Goal: Task Accomplishment & Management: Manage account settings

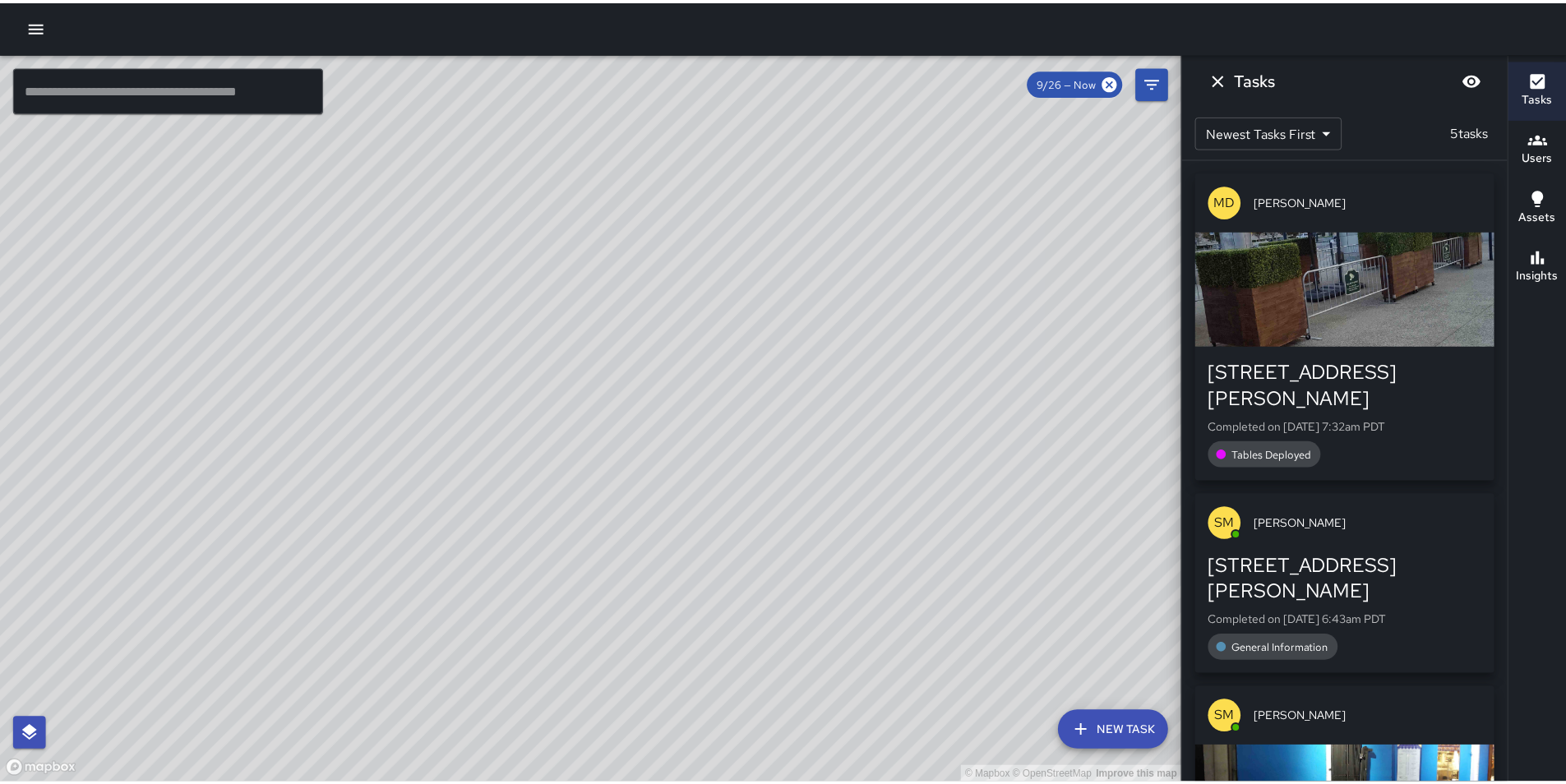
scroll to position [135, 0]
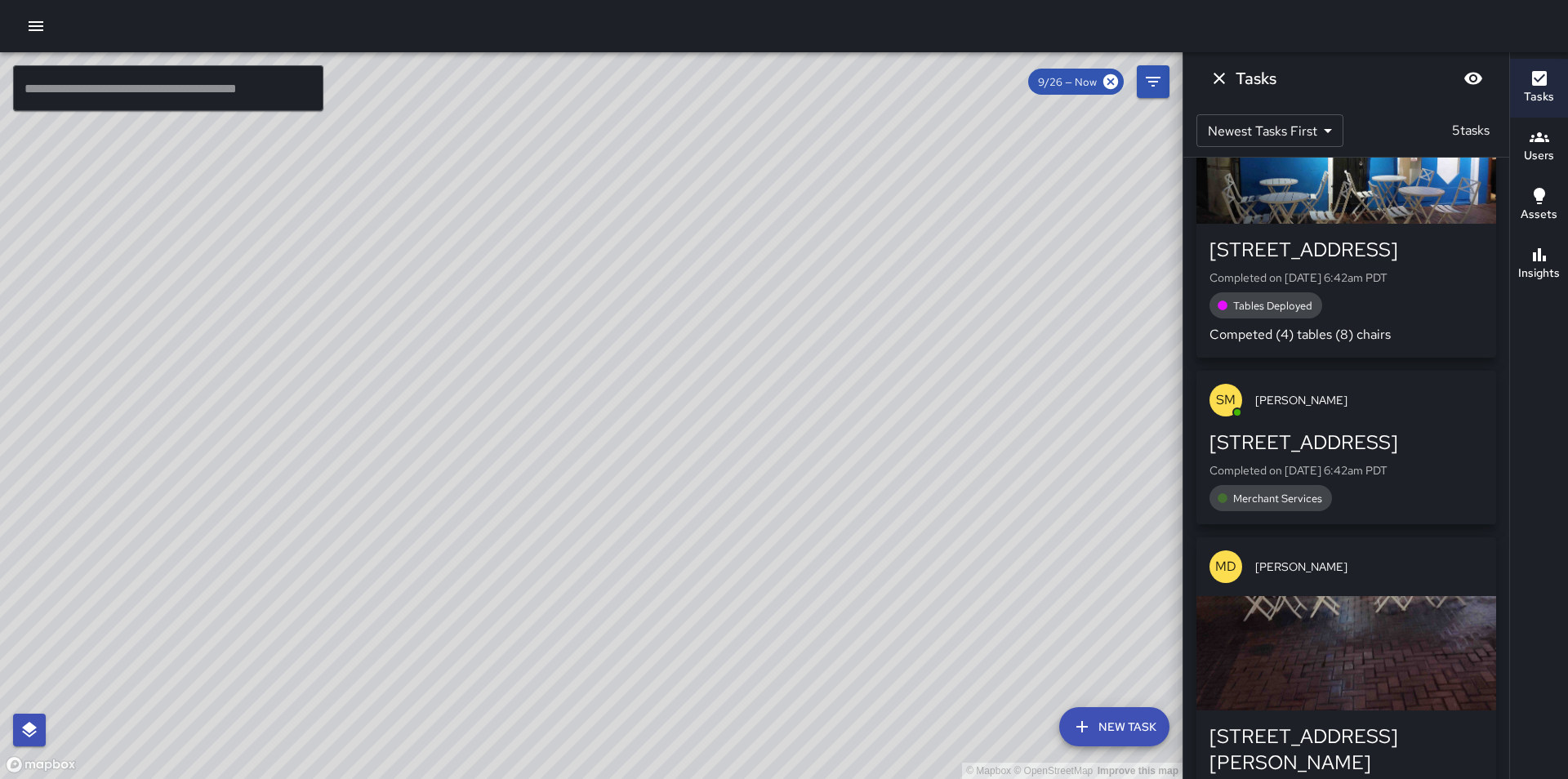
click at [1007, 338] on div "© Mapbox © OpenStreetMap Improve this map" at bounding box center [591, 415] width 1182 height 726
drag, startPoint x: 1120, startPoint y: 316, endPoint x: 913, endPoint y: 390, distance: 219.8
click at [913, 390] on div "© Mapbox © OpenStreetMap Improve this map" at bounding box center [591, 415] width 1182 height 726
drag, startPoint x: 866, startPoint y: 351, endPoint x: 909, endPoint y: 689, distance: 340.7
click at [909, 689] on div "© Mapbox © OpenStreetMap Improve this map" at bounding box center [591, 415] width 1182 height 726
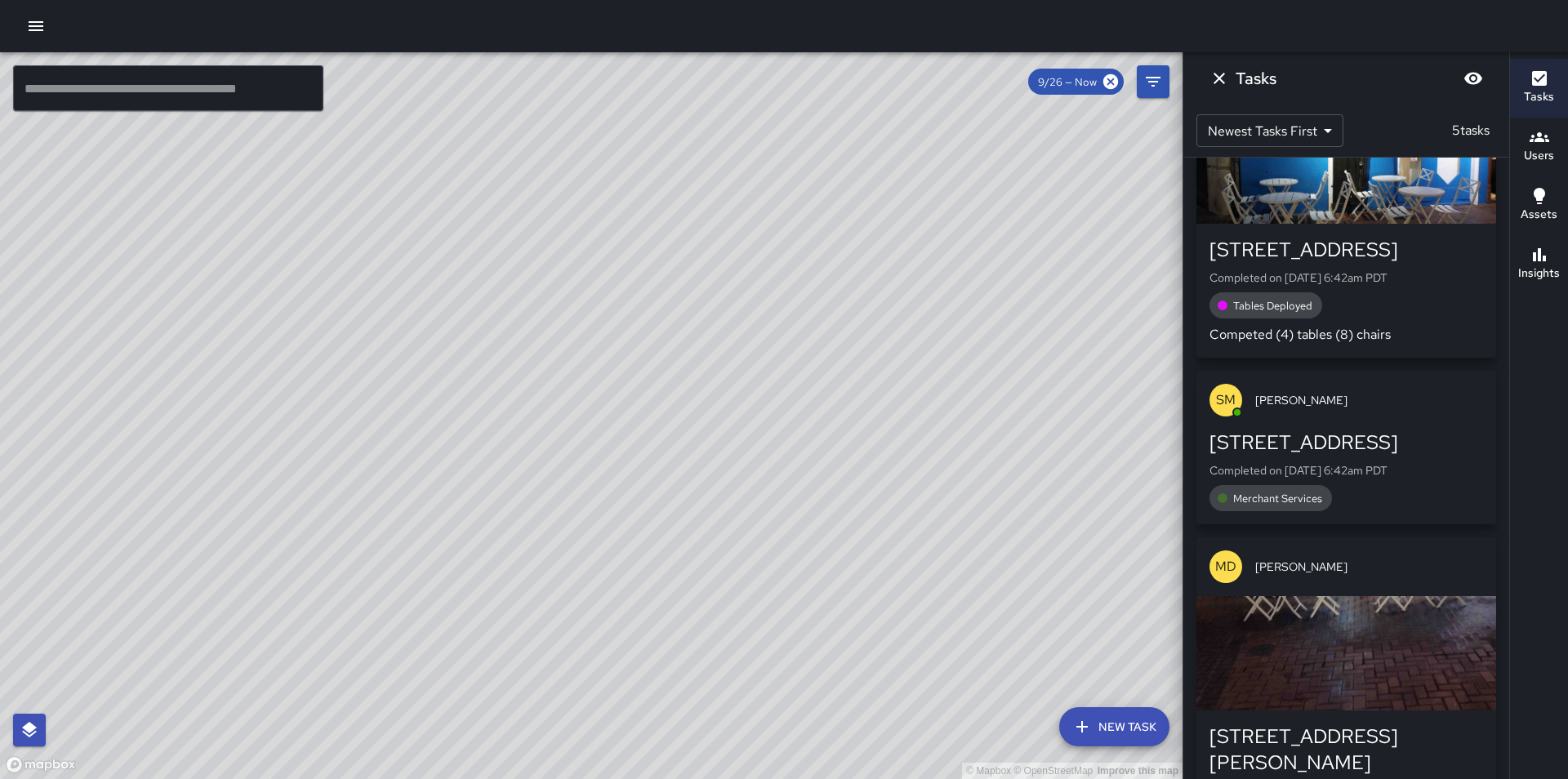
click at [786, 419] on div "© Mapbox © OpenStreetMap Improve this map" at bounding box center [591, 415] width 1182 height 726
click at [32, 32] on icon "button" at bounding box center [36, 26] width 19 height 19
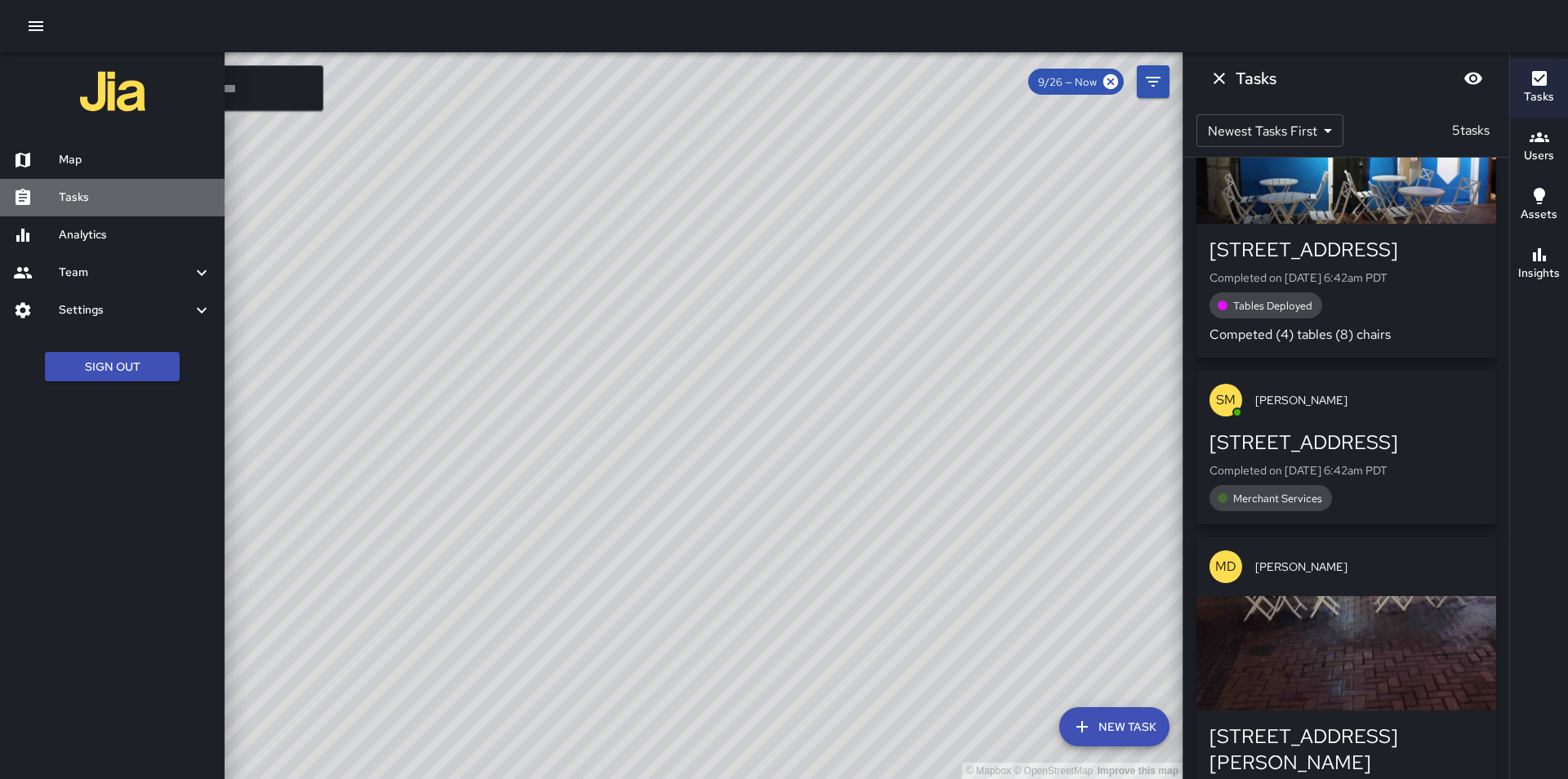
click at [94, 192] on h6 "Tasks" at bounding box center [135, 197] width 153 height 18
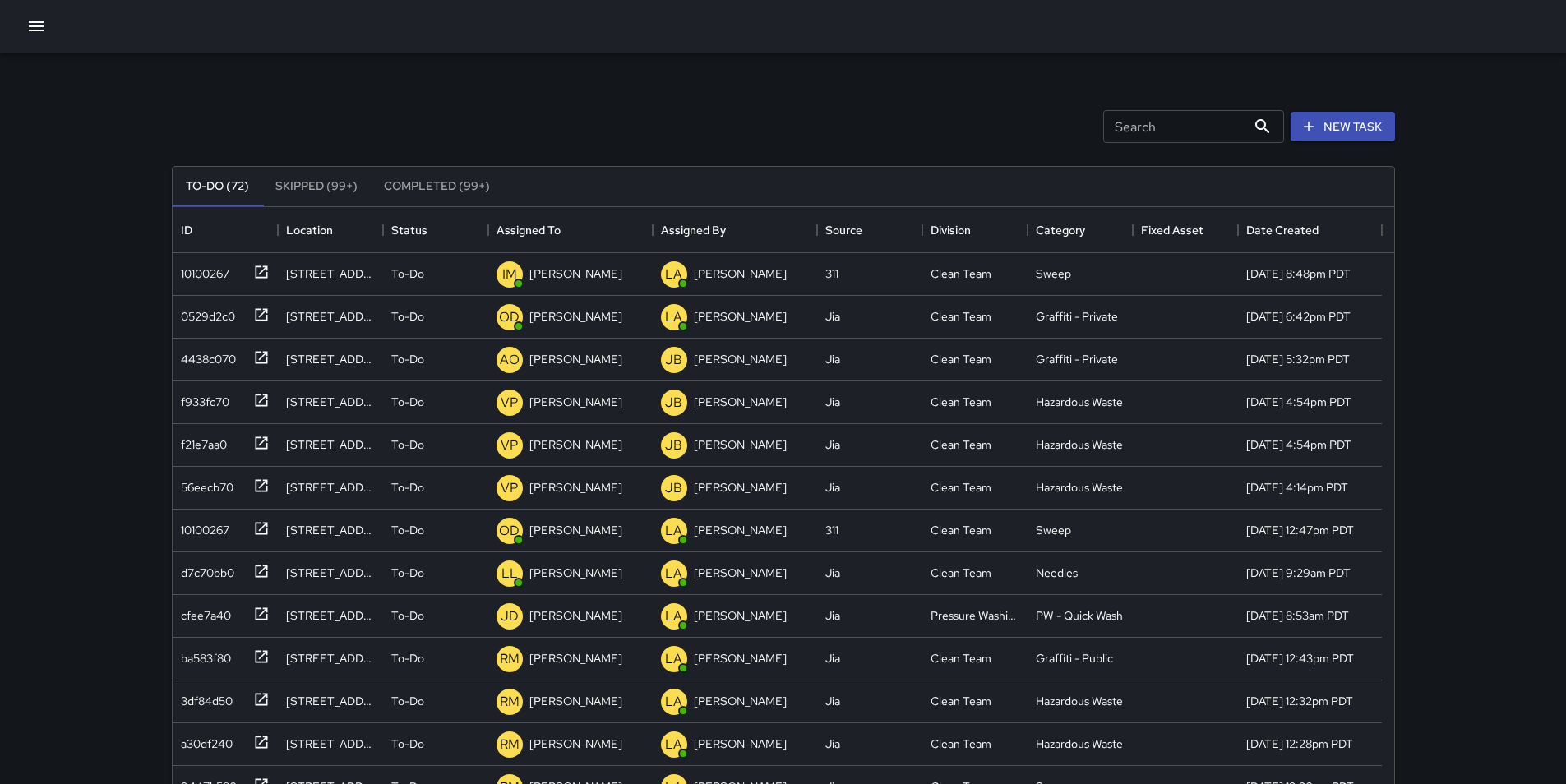
scroll to position [683, 1210]
click at [1128, 131] on input "Search" at bounding box center [1175, 126] width 143 height 33
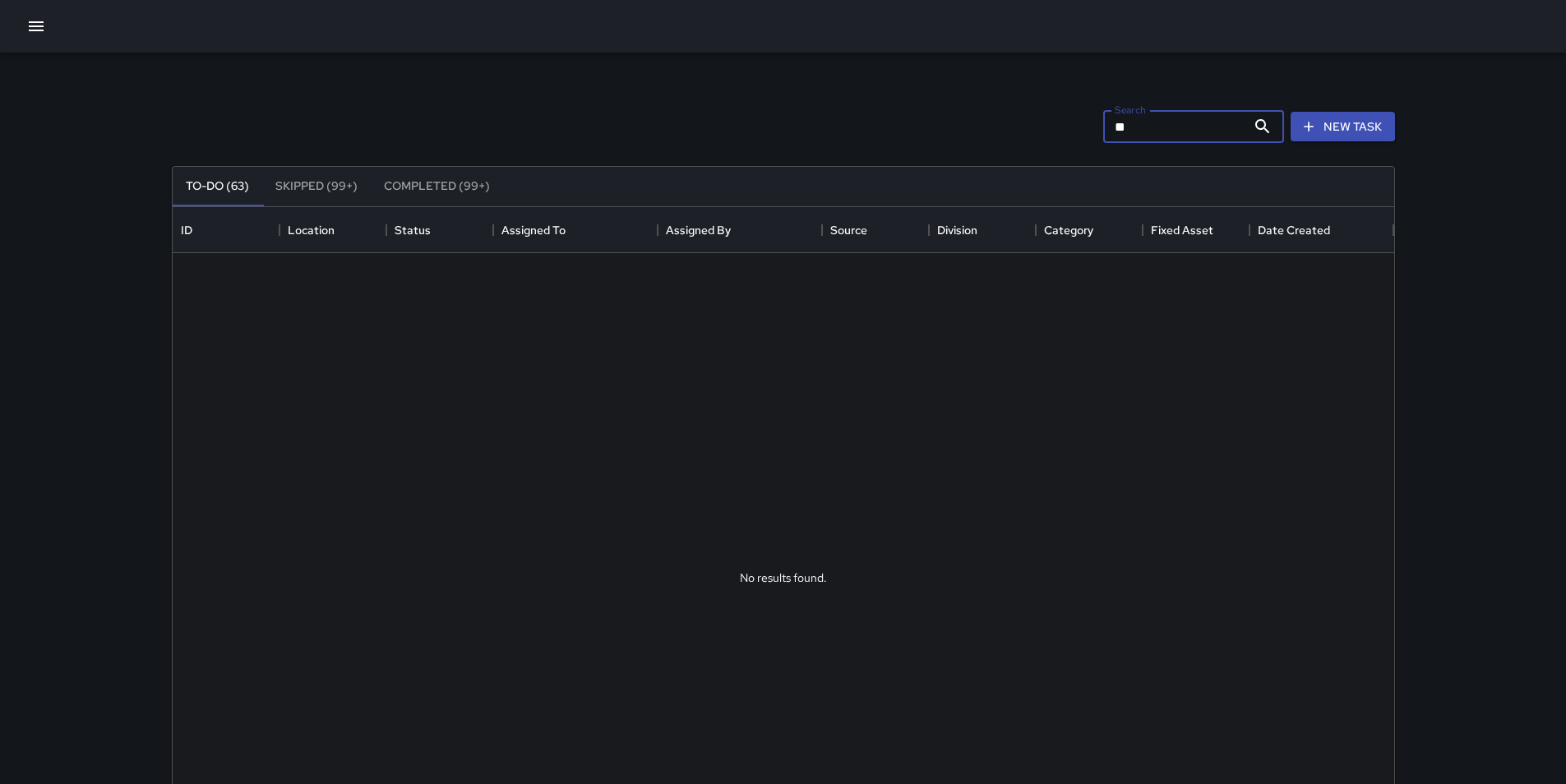
type input "*"
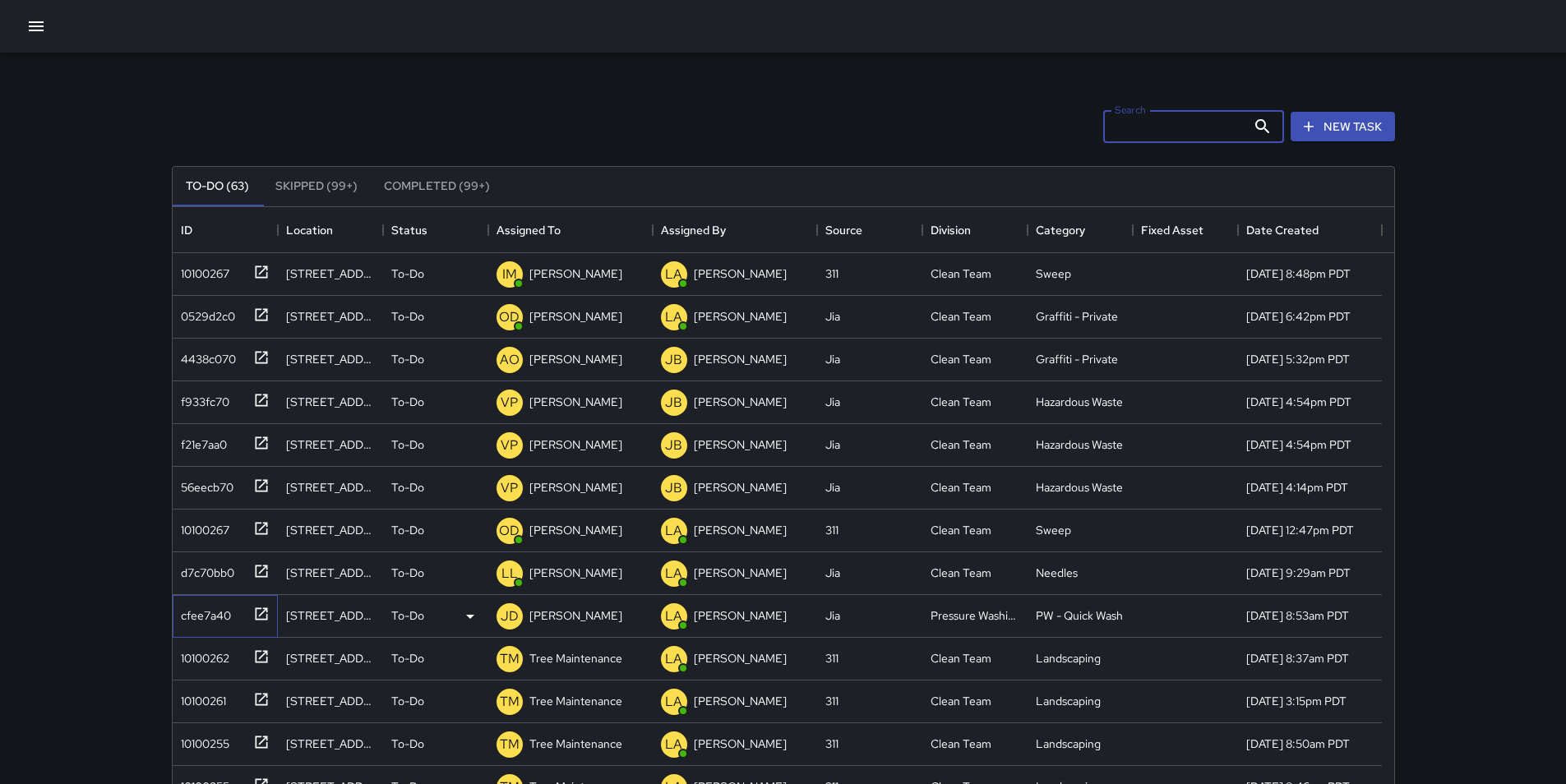
click at [204, 616] on div "cfee7a40" at bounding box center [203, 612] width 56 height 23
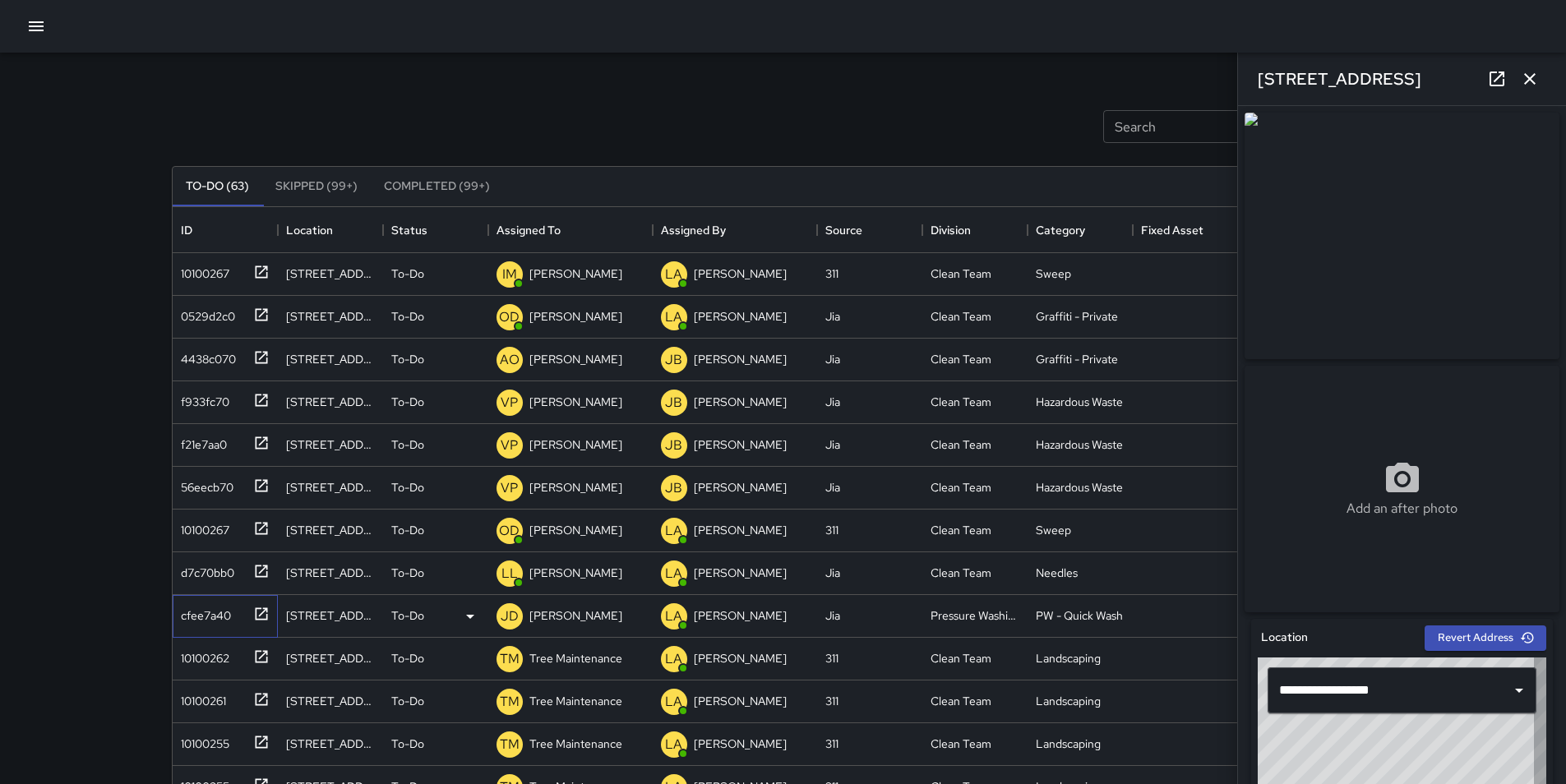
type input "**********"
click at [544, 623] on p "[PERSON_NAME]" at bounding box center [575, 616] width 93 height 17
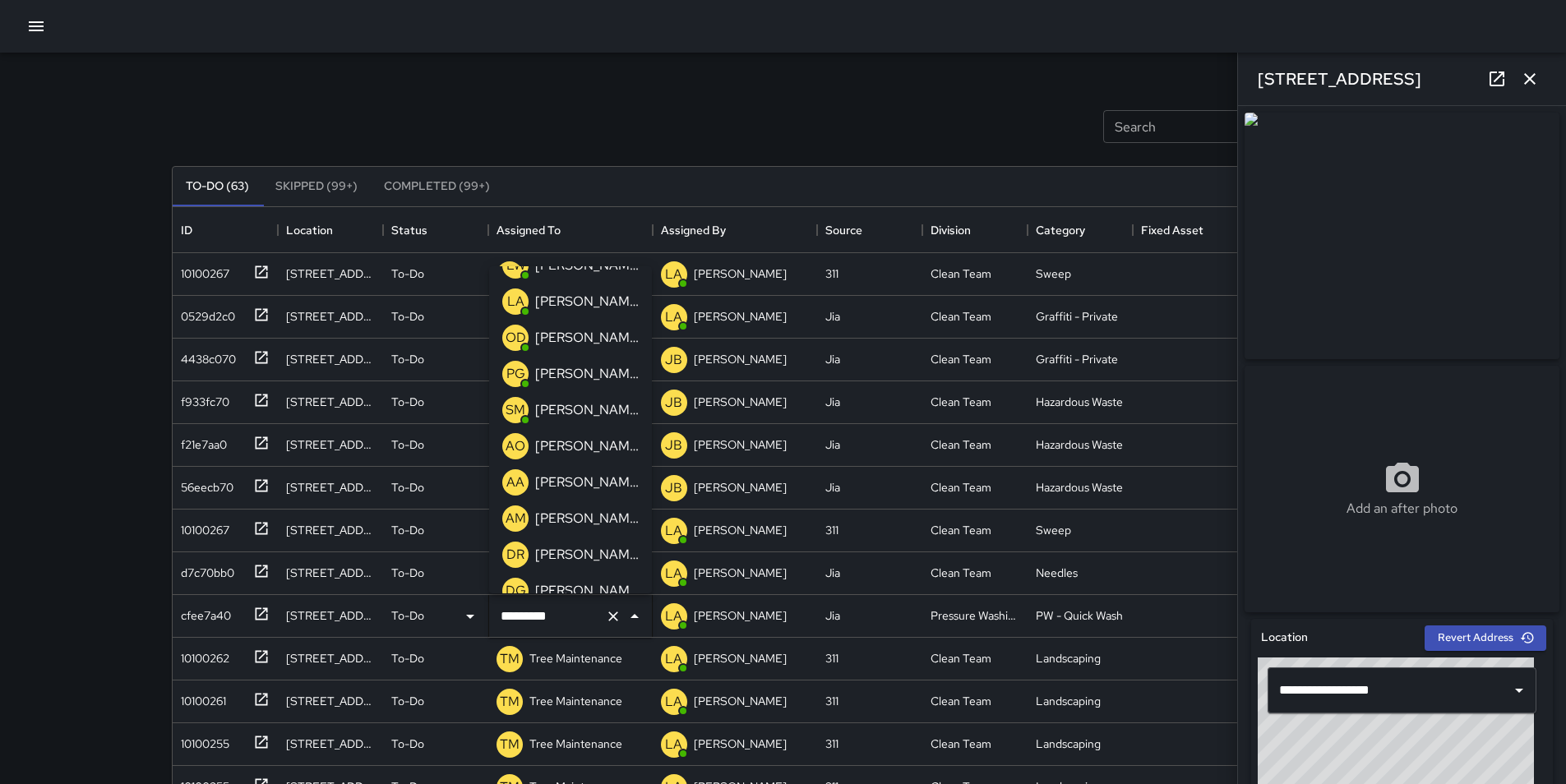
scroll to position [332, 0]
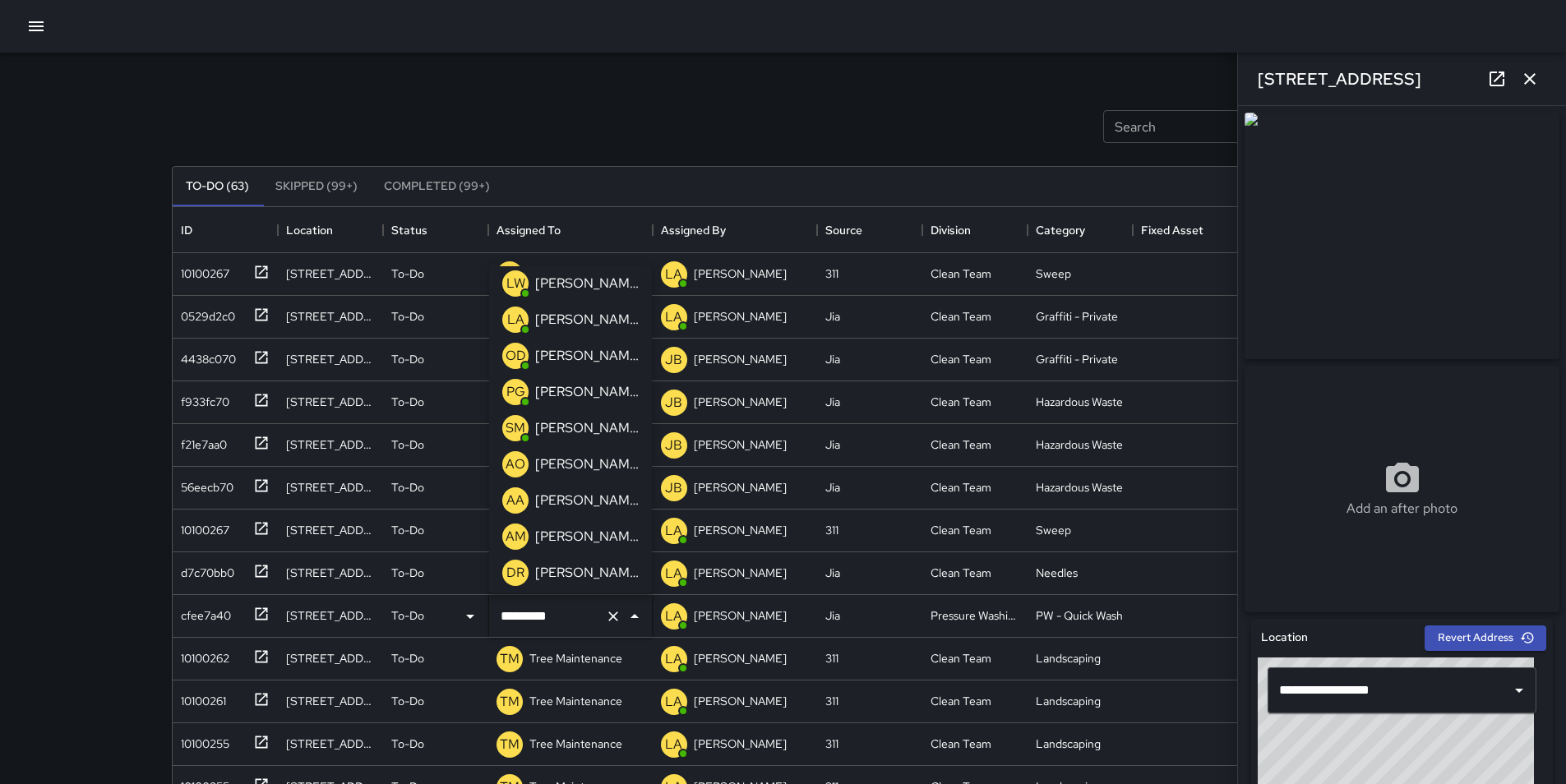
click at [589, 359] on p "[PERSON_NAME]" at bounding box center [587, 355] width 103 height 19
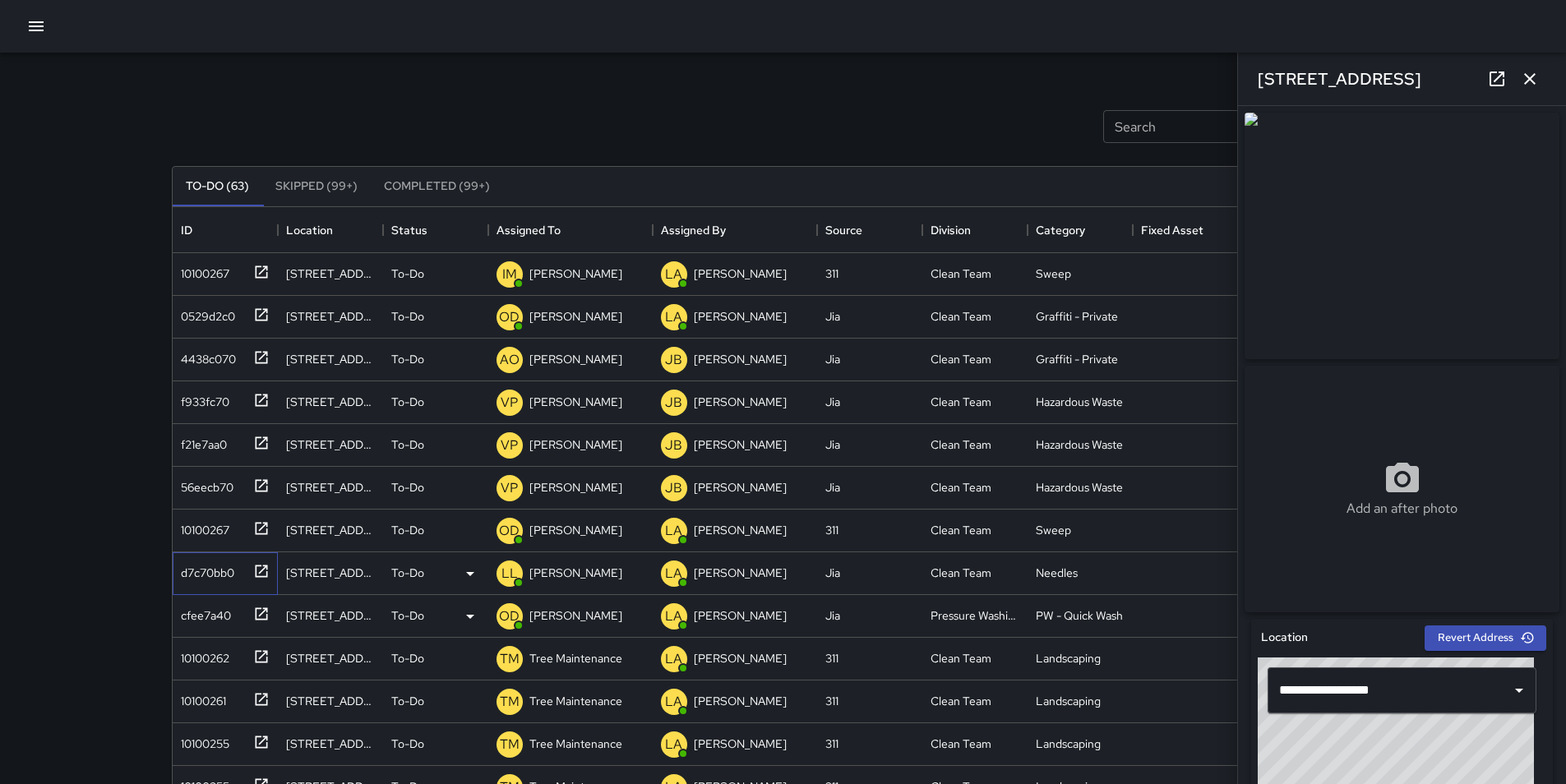
click at [220, 573] on div "d7c70bb0" at bounding box center [205, 570] width 60 height 23
type input "**********"
click at [220, 522] on div "10100267" at bounding box center [202, 526] width 55 height 23
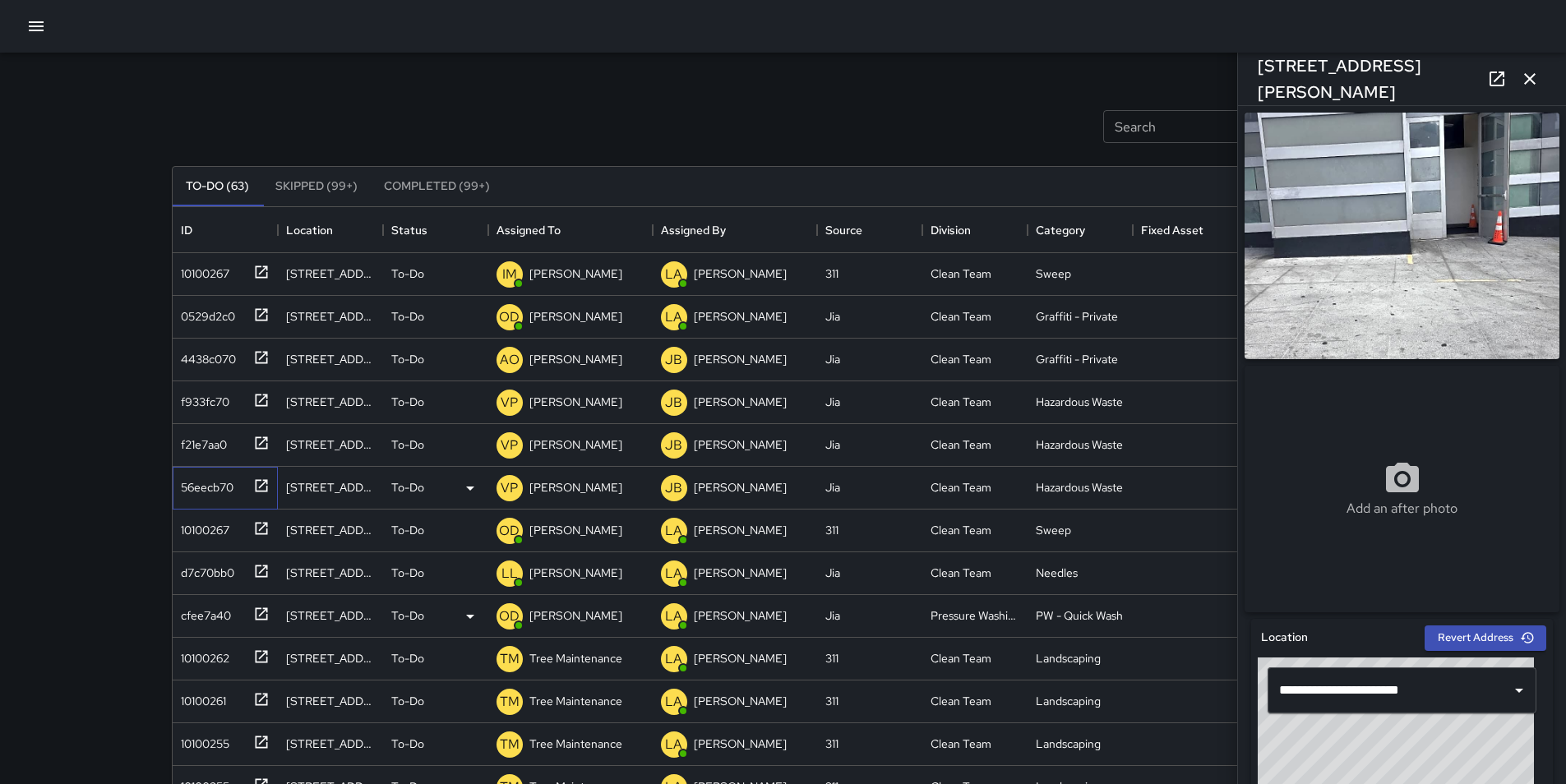
click at [220, 497] on div "56eecb70" at bounding box center [222, 484] width 95 height 27
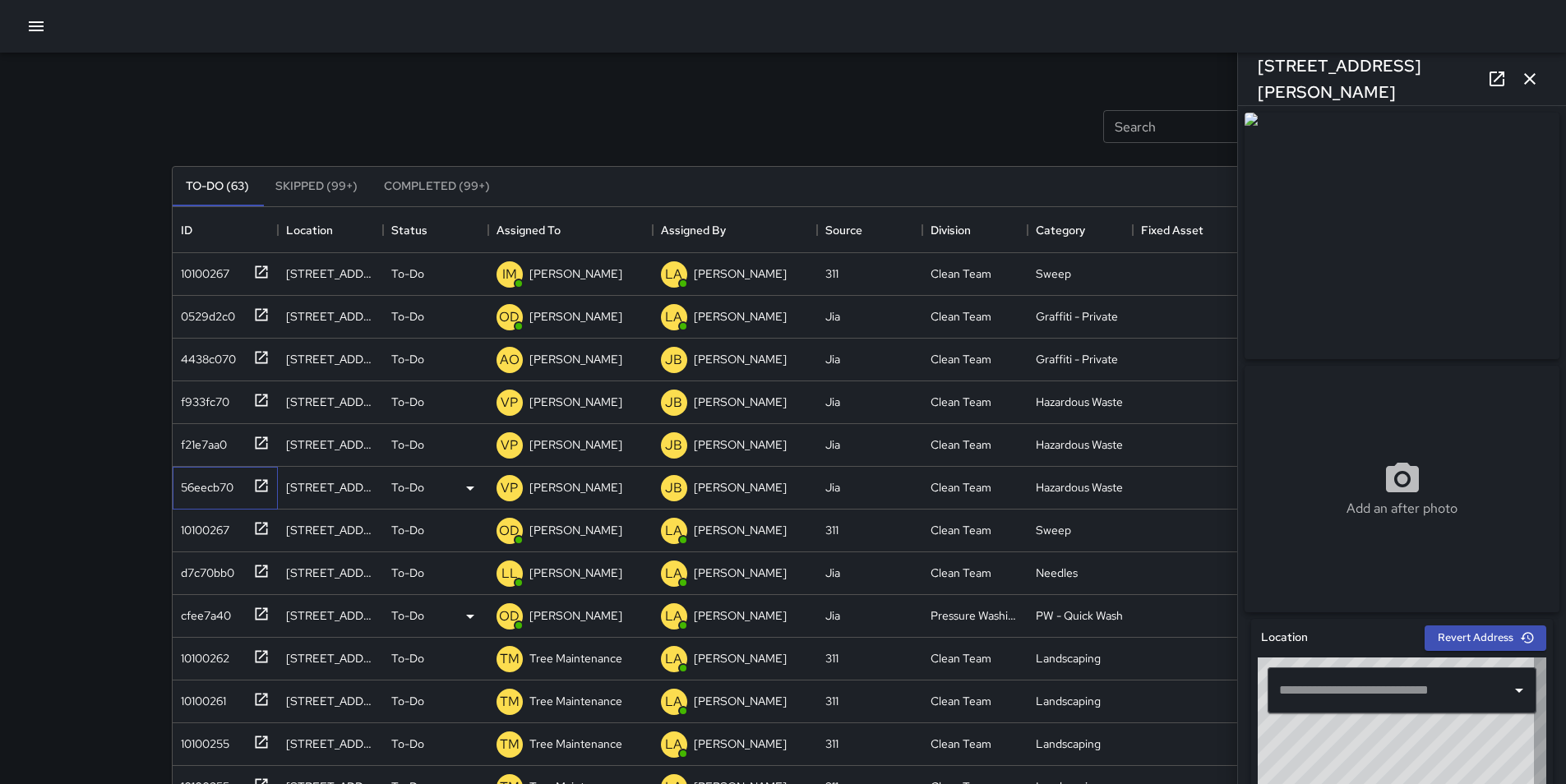
type input "**********"
click at [1498, 70] on icon at bounding box center [1497, 78] width 19 height 19
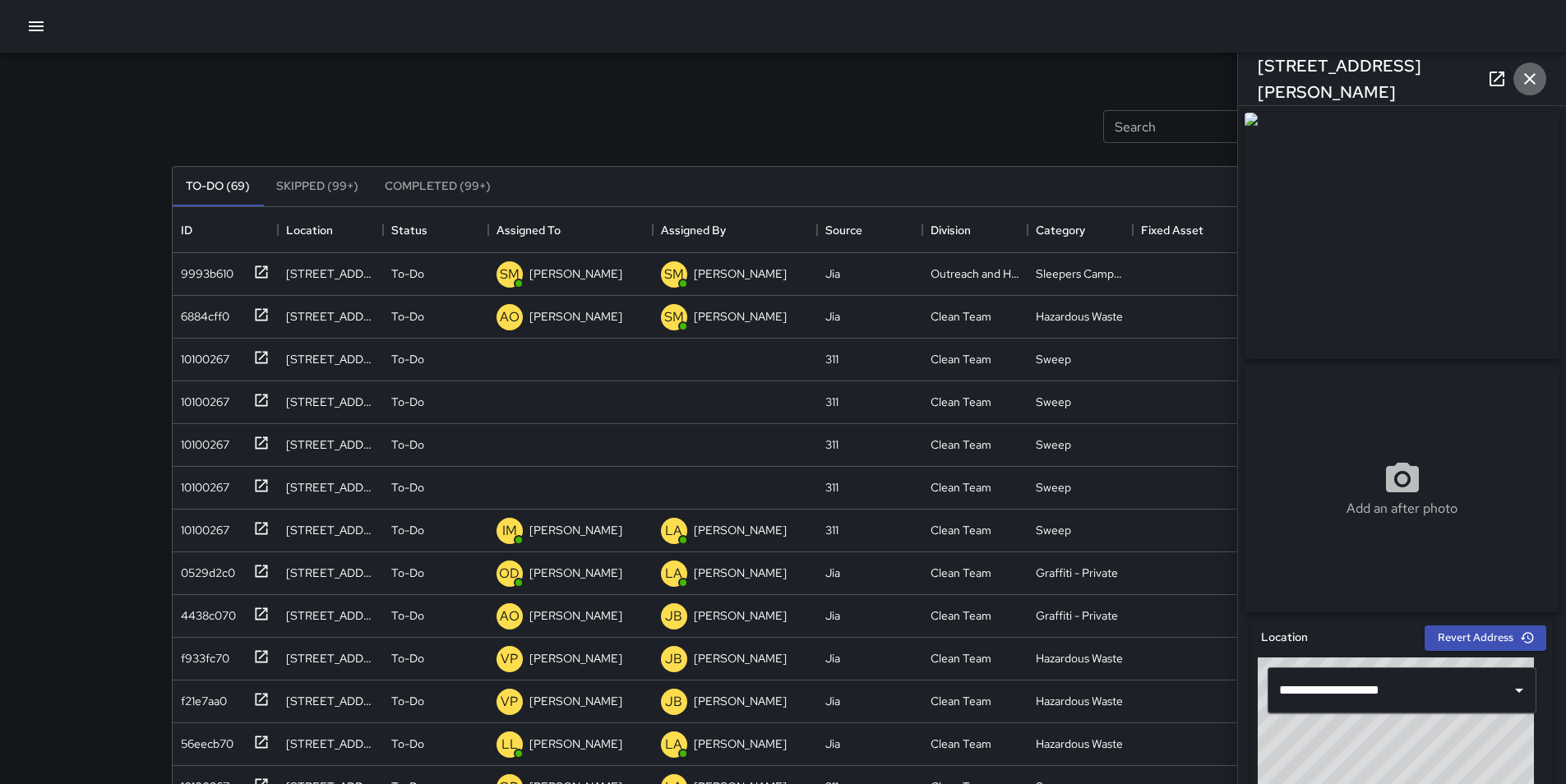
click at [1532, 73] on icon "button" at bounding box center [1530, 78] width 19 height 19
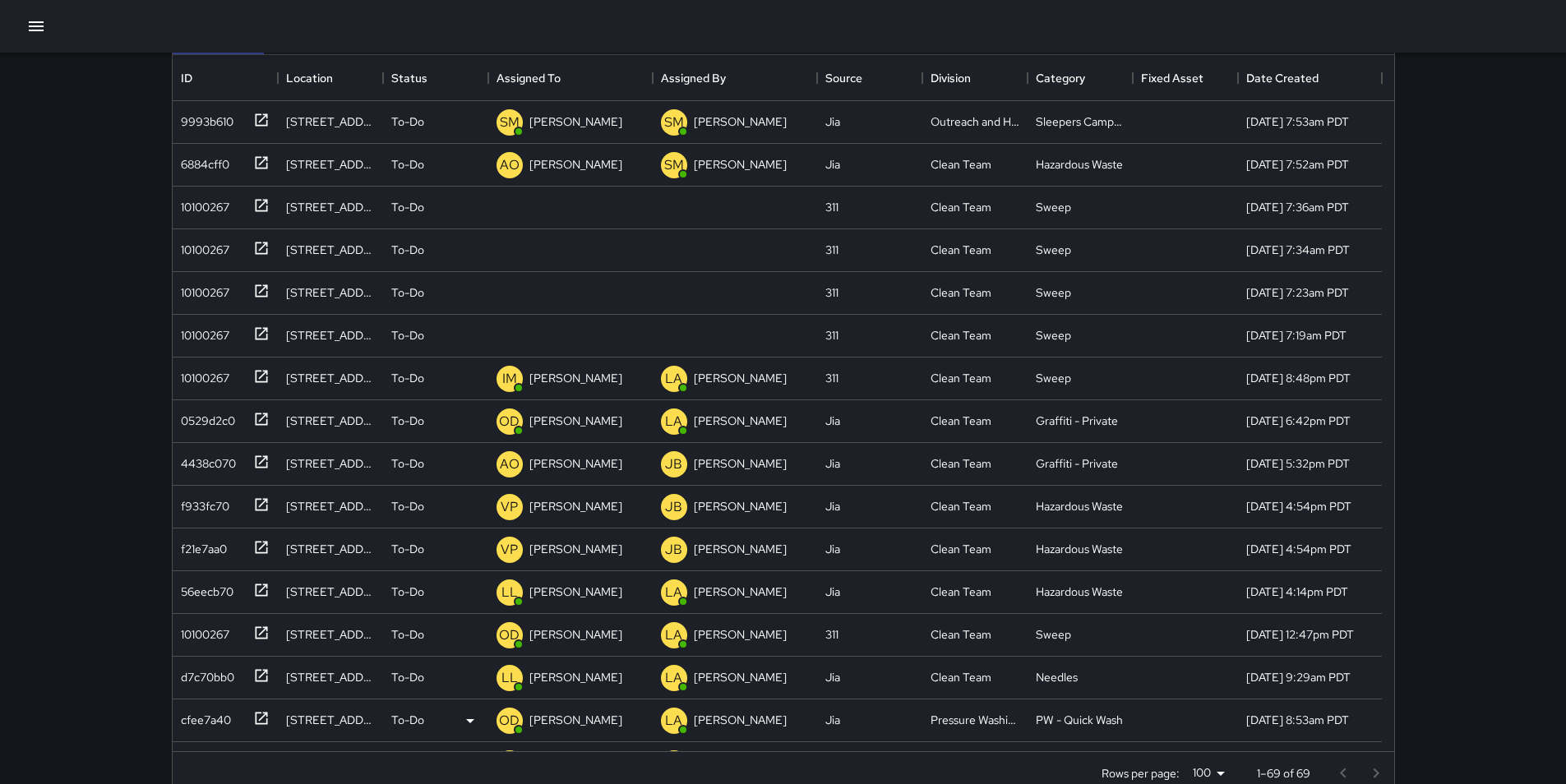
scroll to position [164, 0]
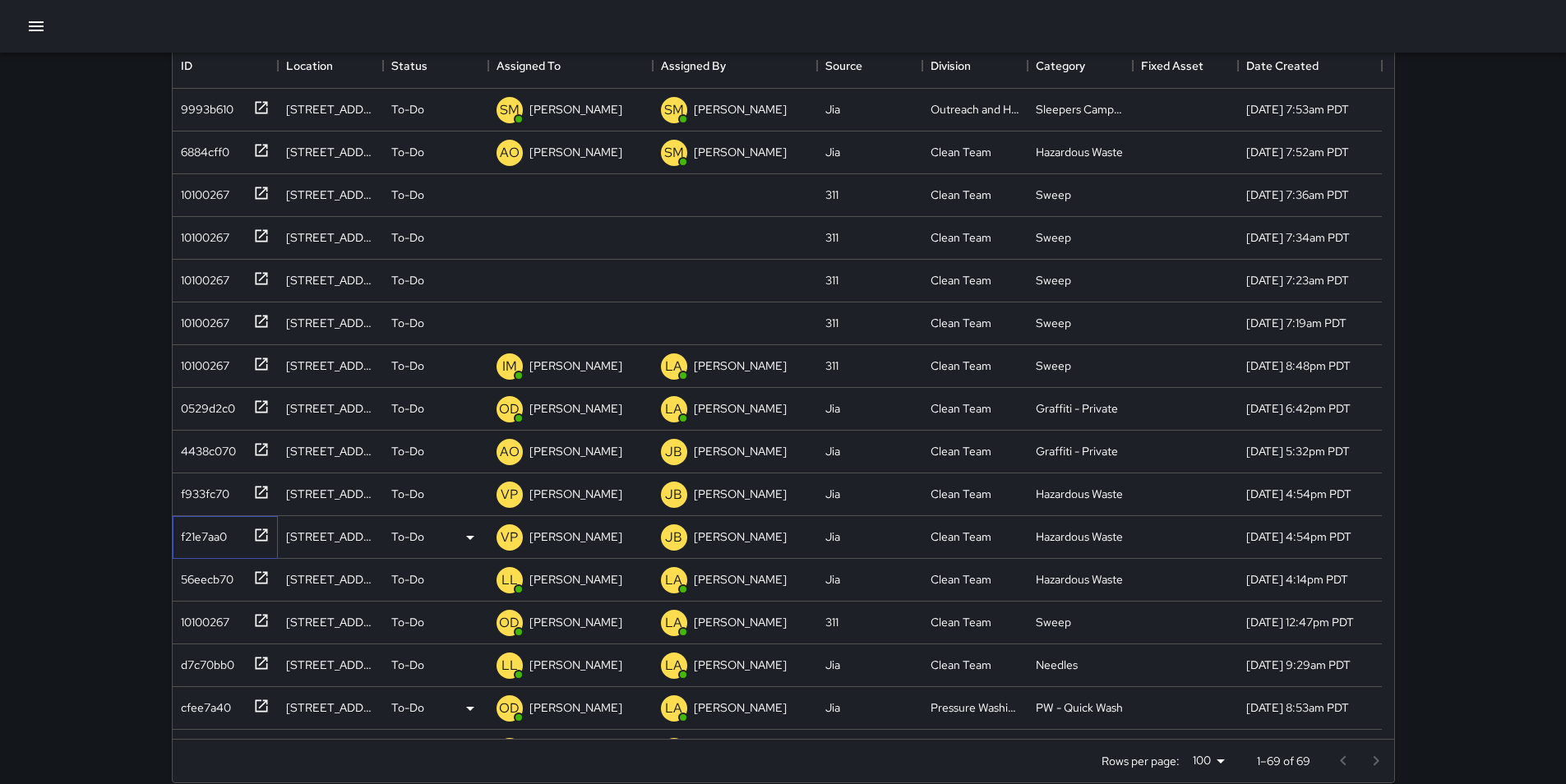
click at [196, 530] on div "f21e7aa0" at bounding box center [201, 534] width 53 height 23
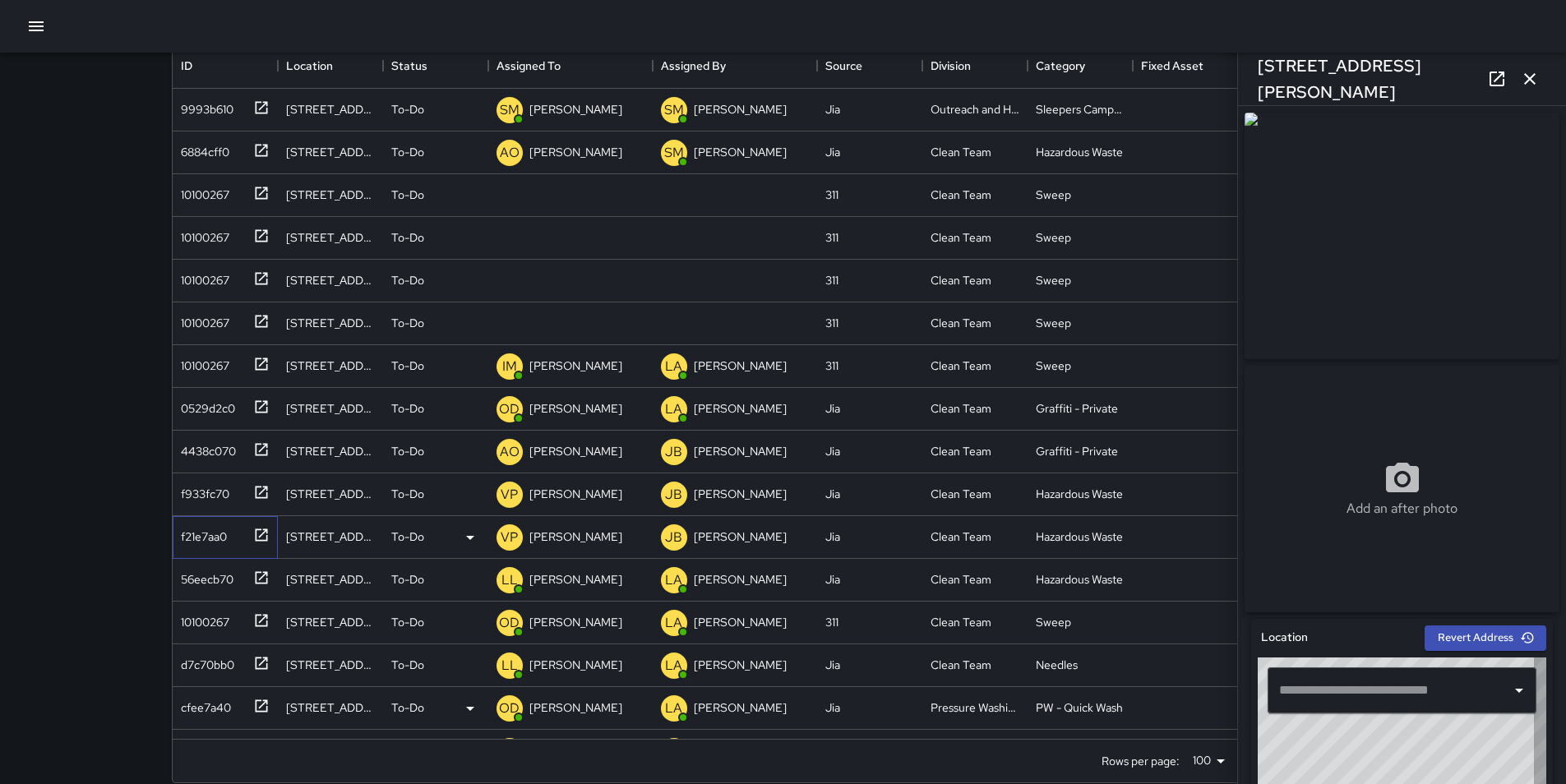
type input "**********"
click at [553, 541] on p "[PERSON_NAME]" at bounding box center [575, 536] width 93 height 17
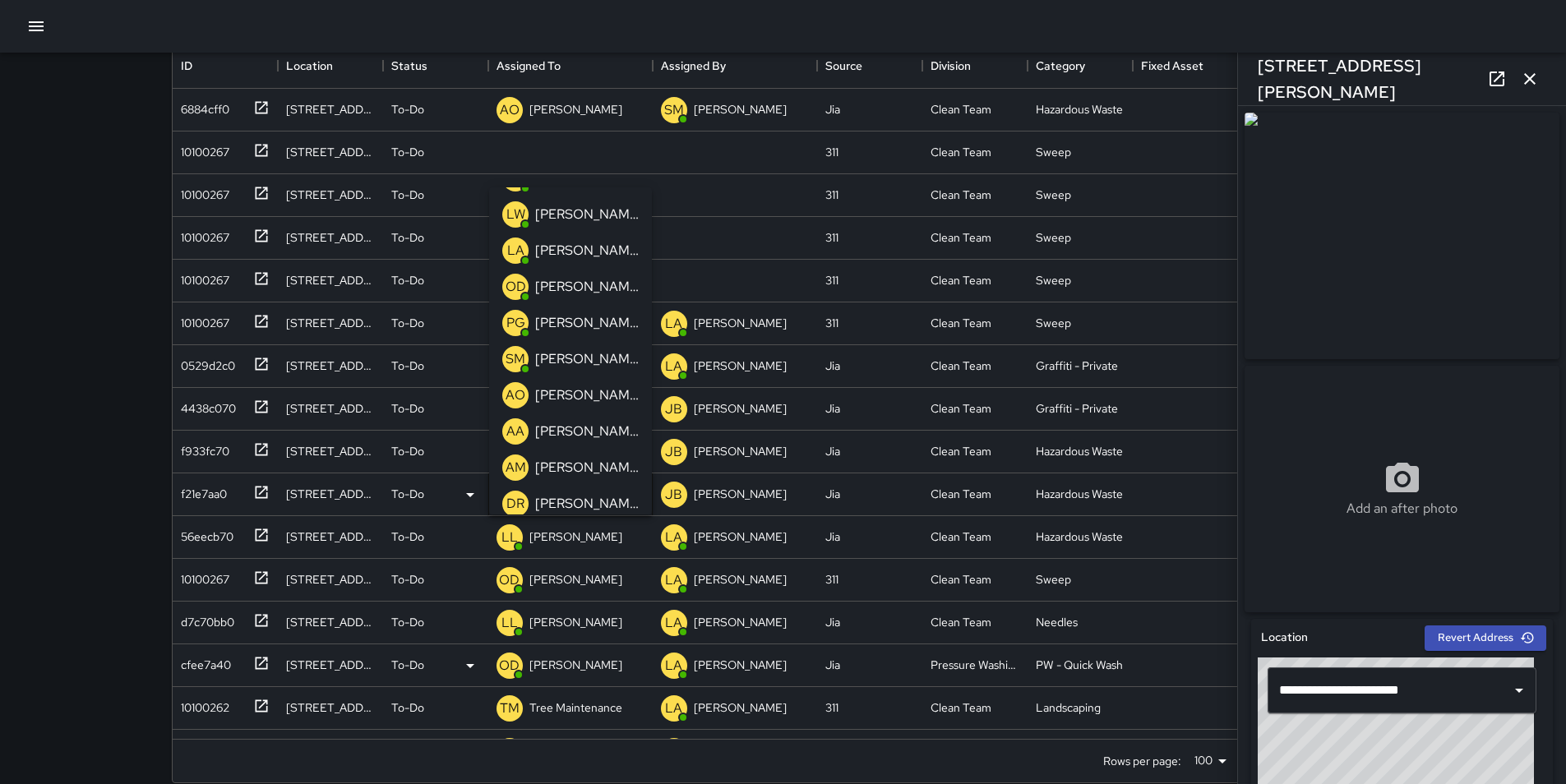
scroll to position [319, 0]
click at [577, 399] on p "[PERSON_NAME]" at bounding box center [587, 399] width 103 height 19
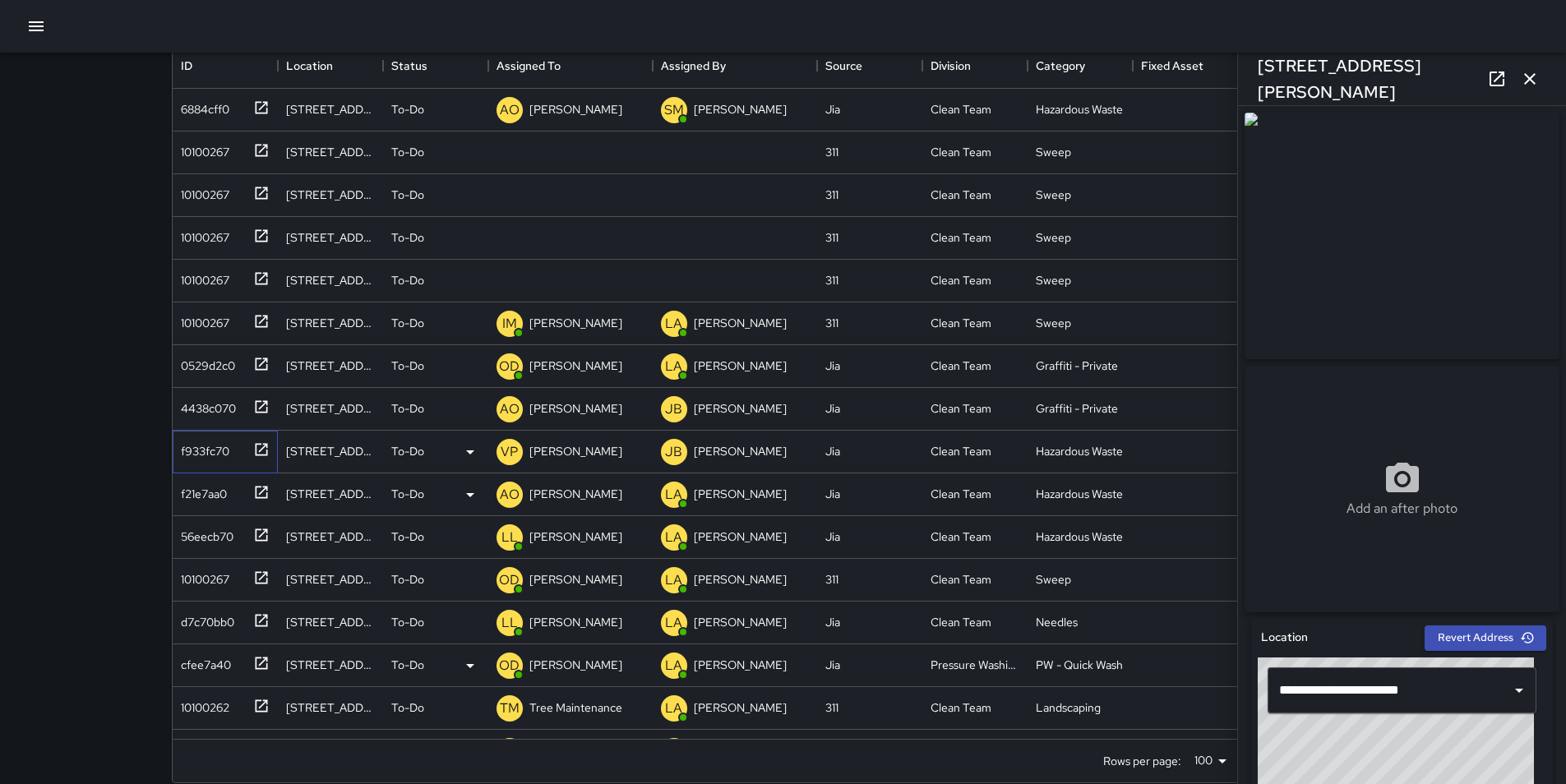
click at [182, 452] on div "f933fc70" at bounding box center [202, 448] width 55 height 23
click at [576, 500] on p "[PERSON_NAME]" at bounding box center [575, 494] width 93 height 17
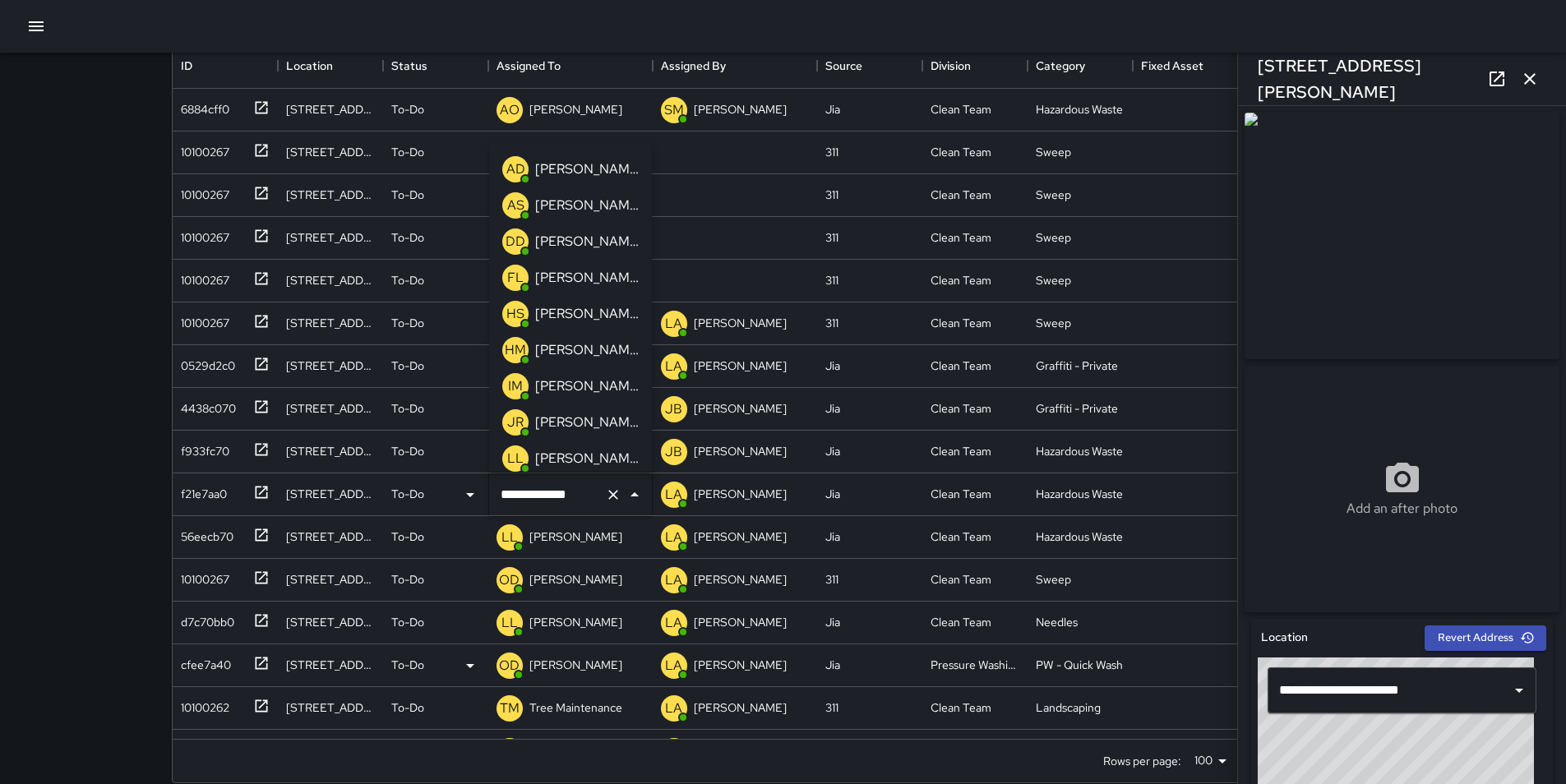
scroll to position [222, 0]
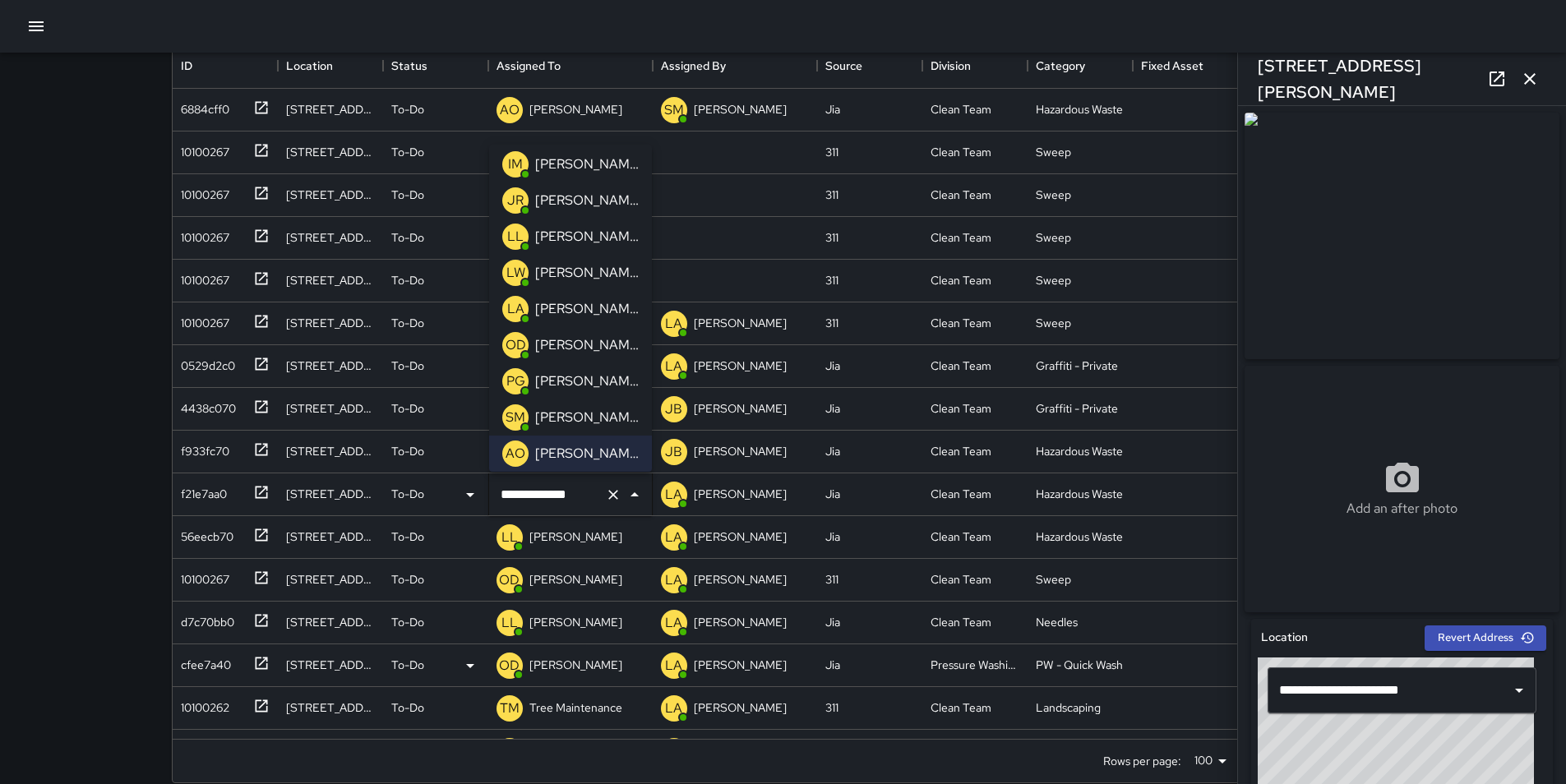
click at [604, 409] on p "[PERSON_NAME]" at bounding box center [587, 417] width 103 height 19
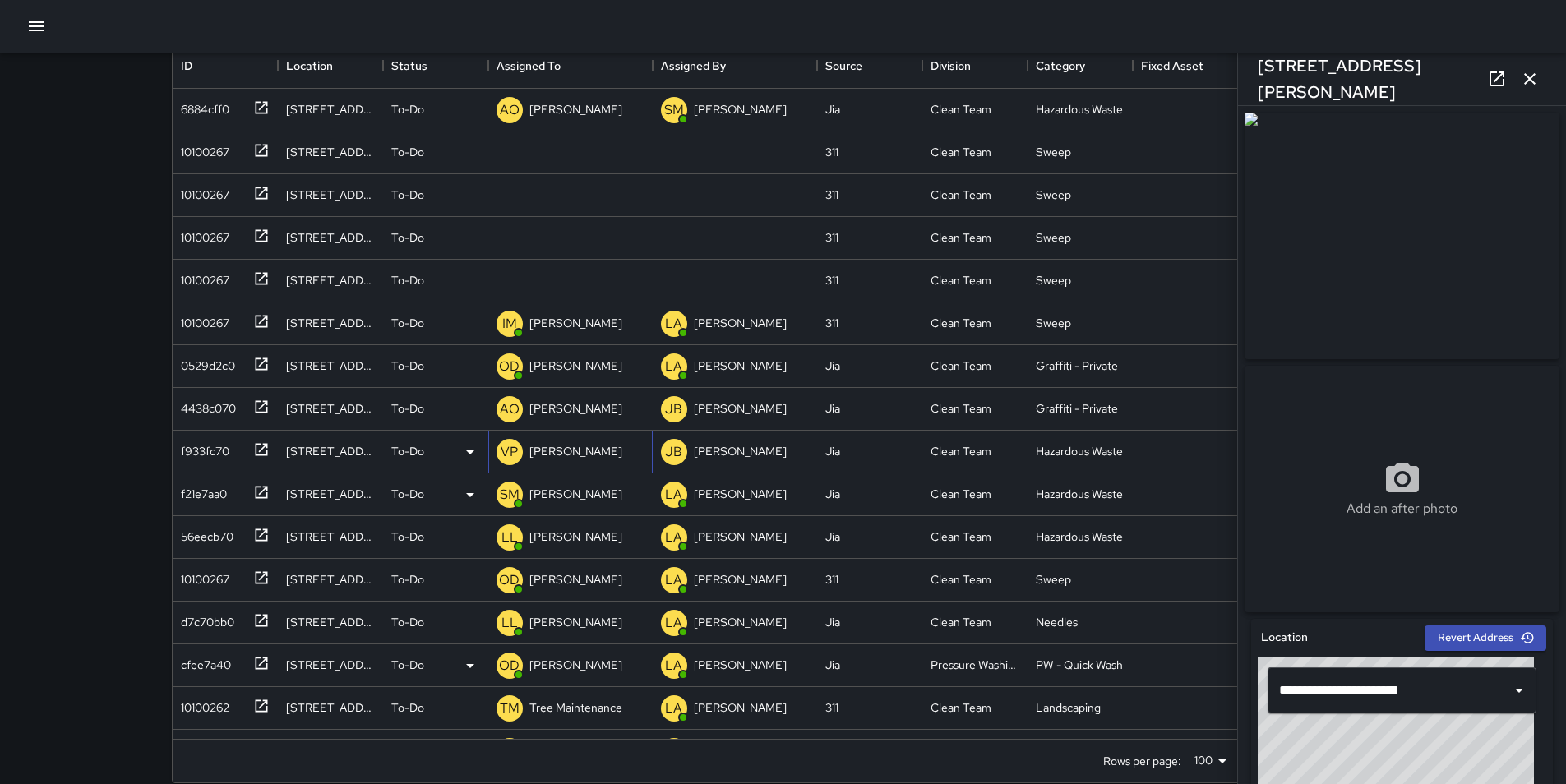
click at [588, 452] on p "[PERSON_NAME]" at bounding box center [575, 451] width 93 height 17
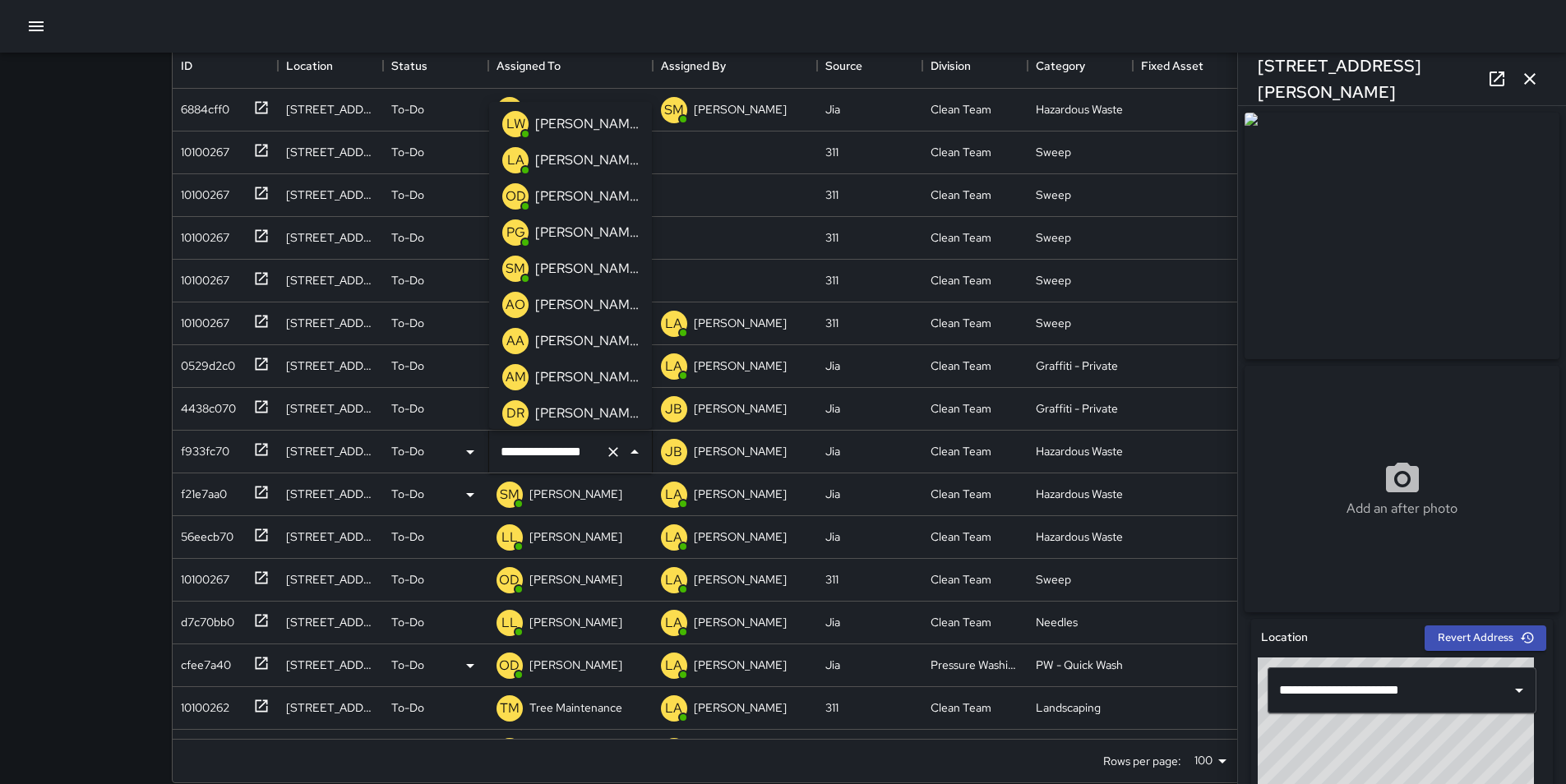
scroll to position [288, 0]
click at [613, 304] on p "[PERSON_NAME]" at bounding box center [587, 308] width 103 height 19
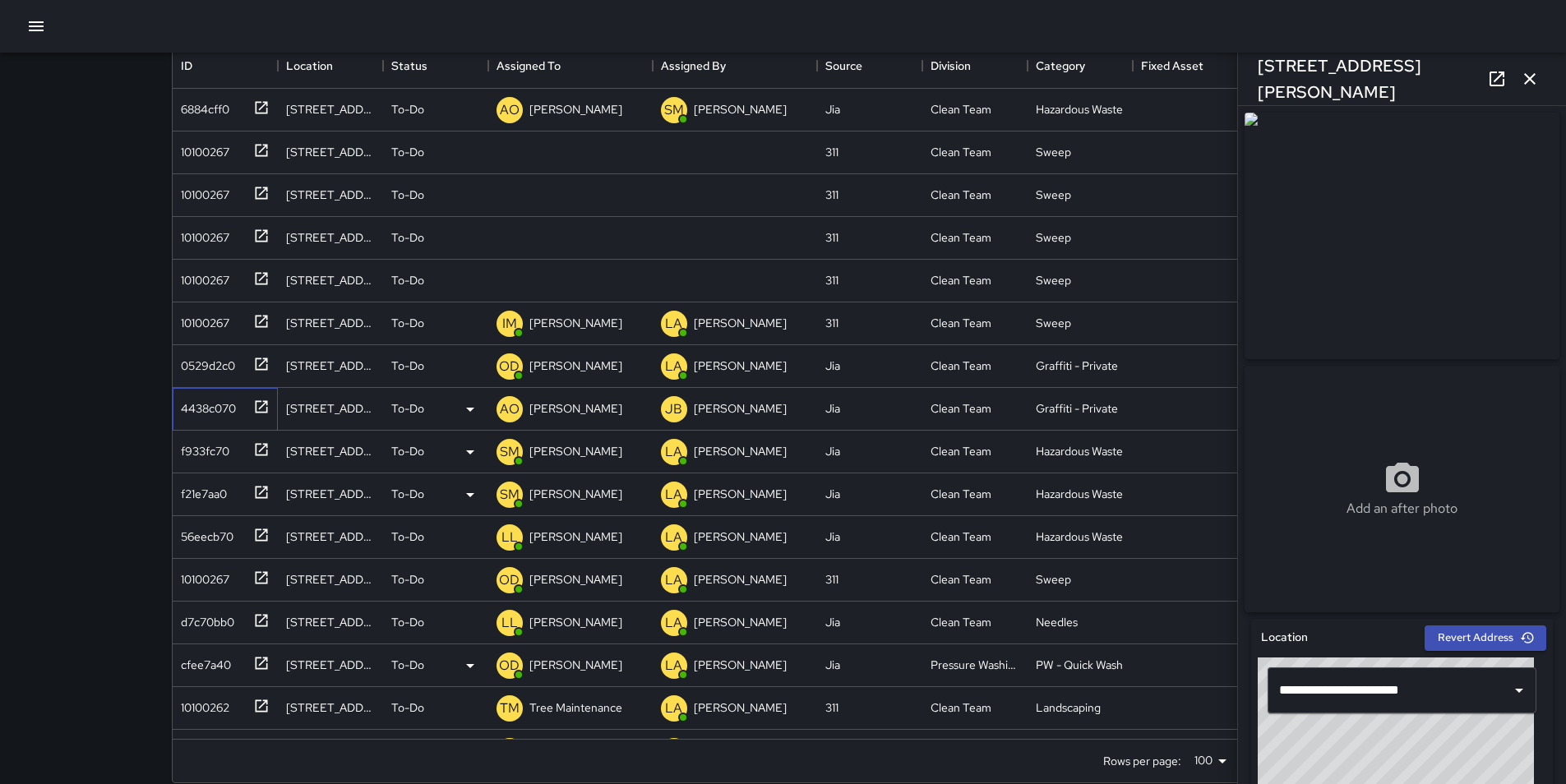
click at [214, 407] on div "4438c070" at bounding box center [206, 405] width 62 height 23
click at [218, 369] on div "0529d2c0" at bounding box center [205, 362] width 61 height 23
type input "**********"
click at [225, 281] on div "10100267" at bounding box center [202, 277] width 55 height 23
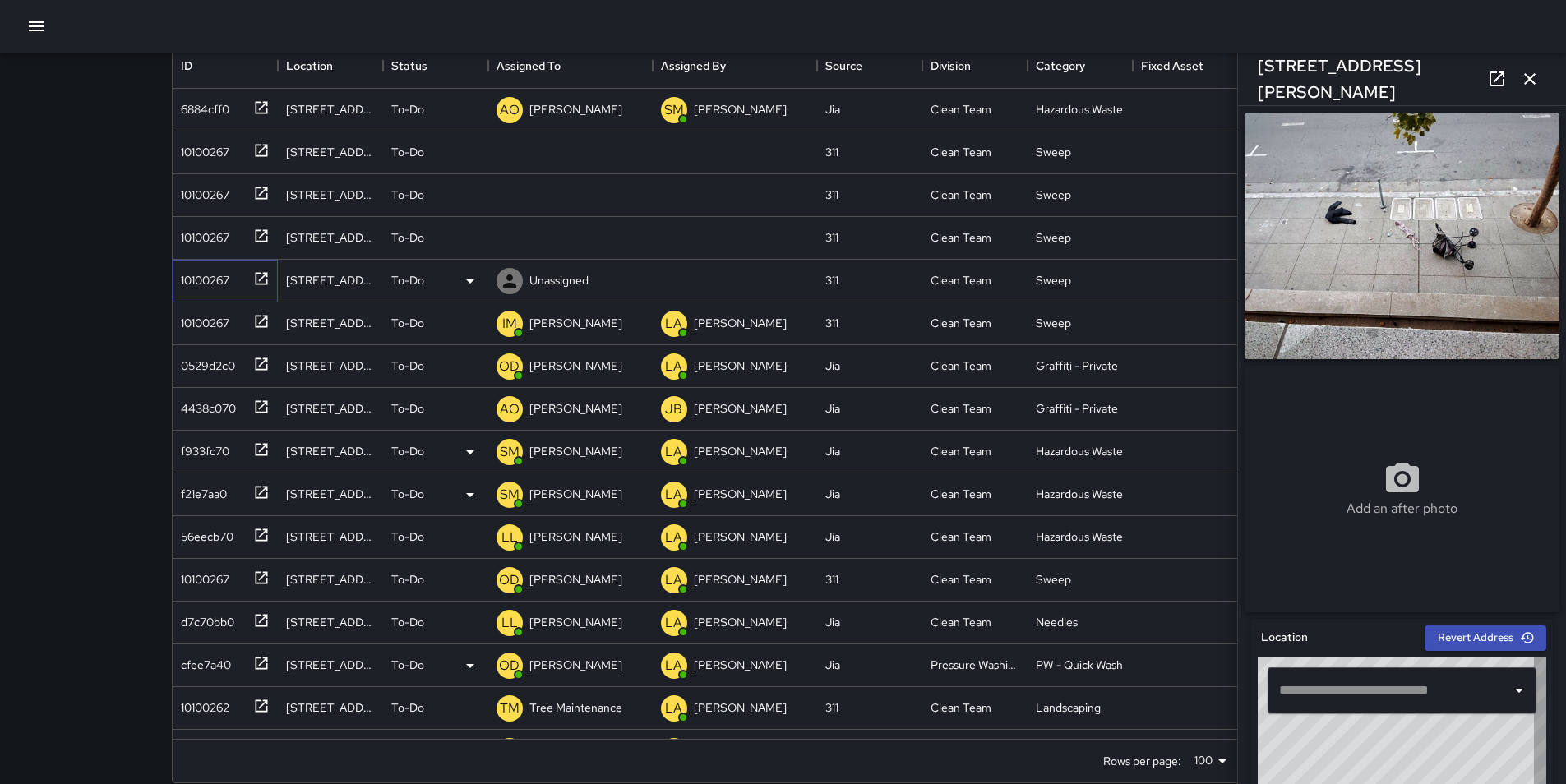
type input "**********"
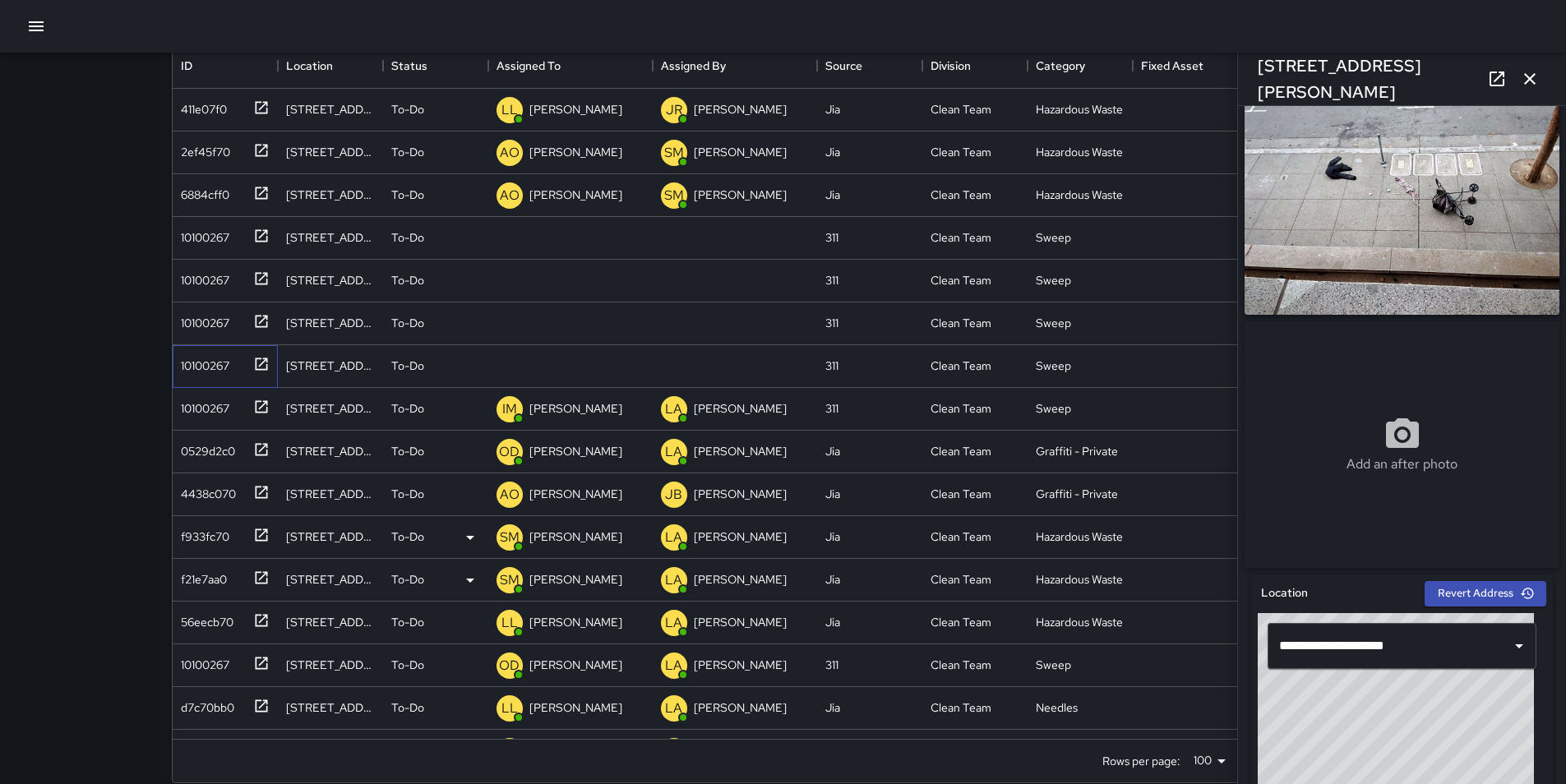
scroll to position [0, 0]
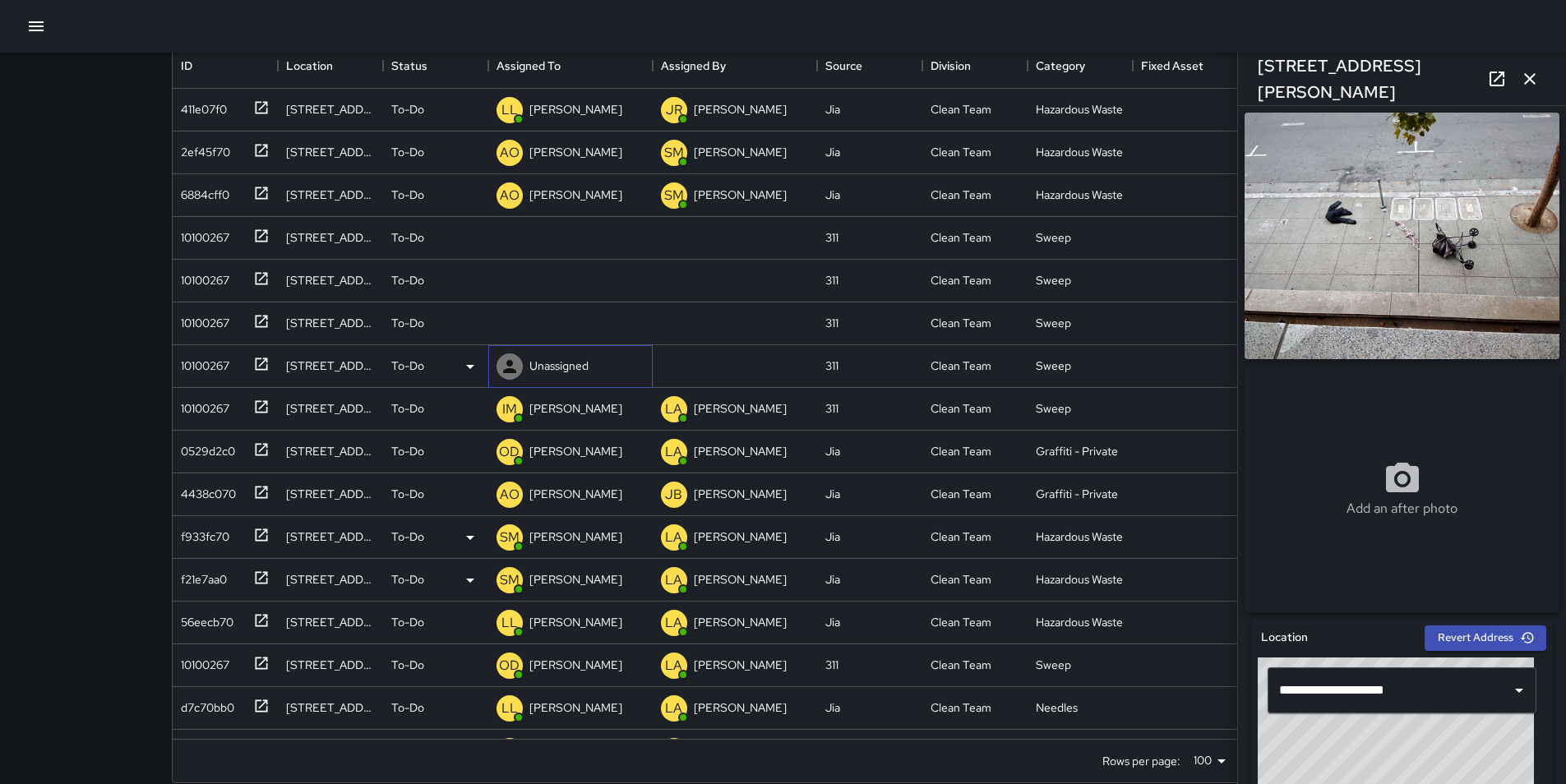
click at [557, 368] on p "Unassigned" at bounding box center [558, 365] width 59 height 17
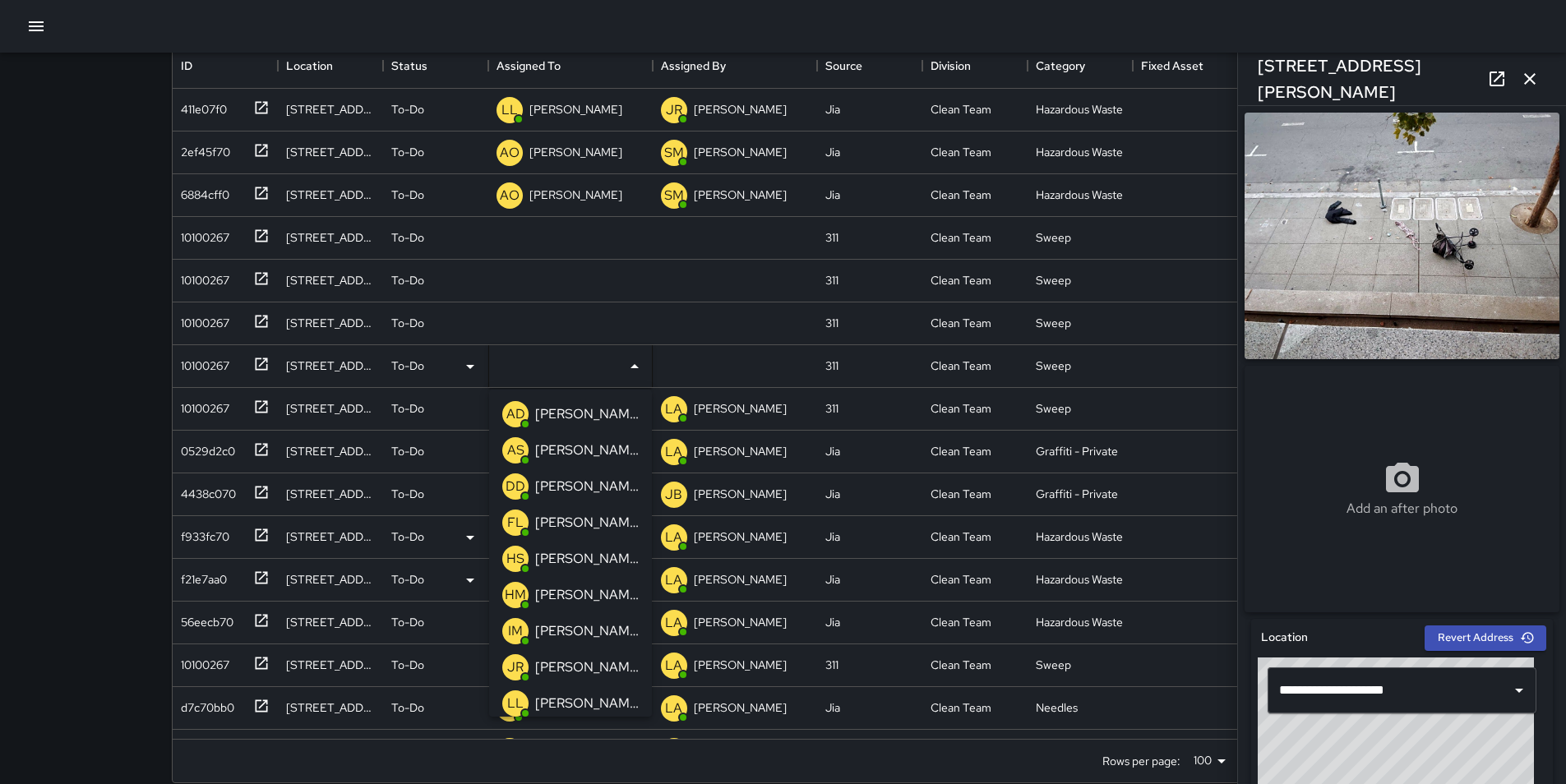
click at [603, 638] on p "[PERSON_NAME]" at bounding box center [587, 631] width 103 height 19
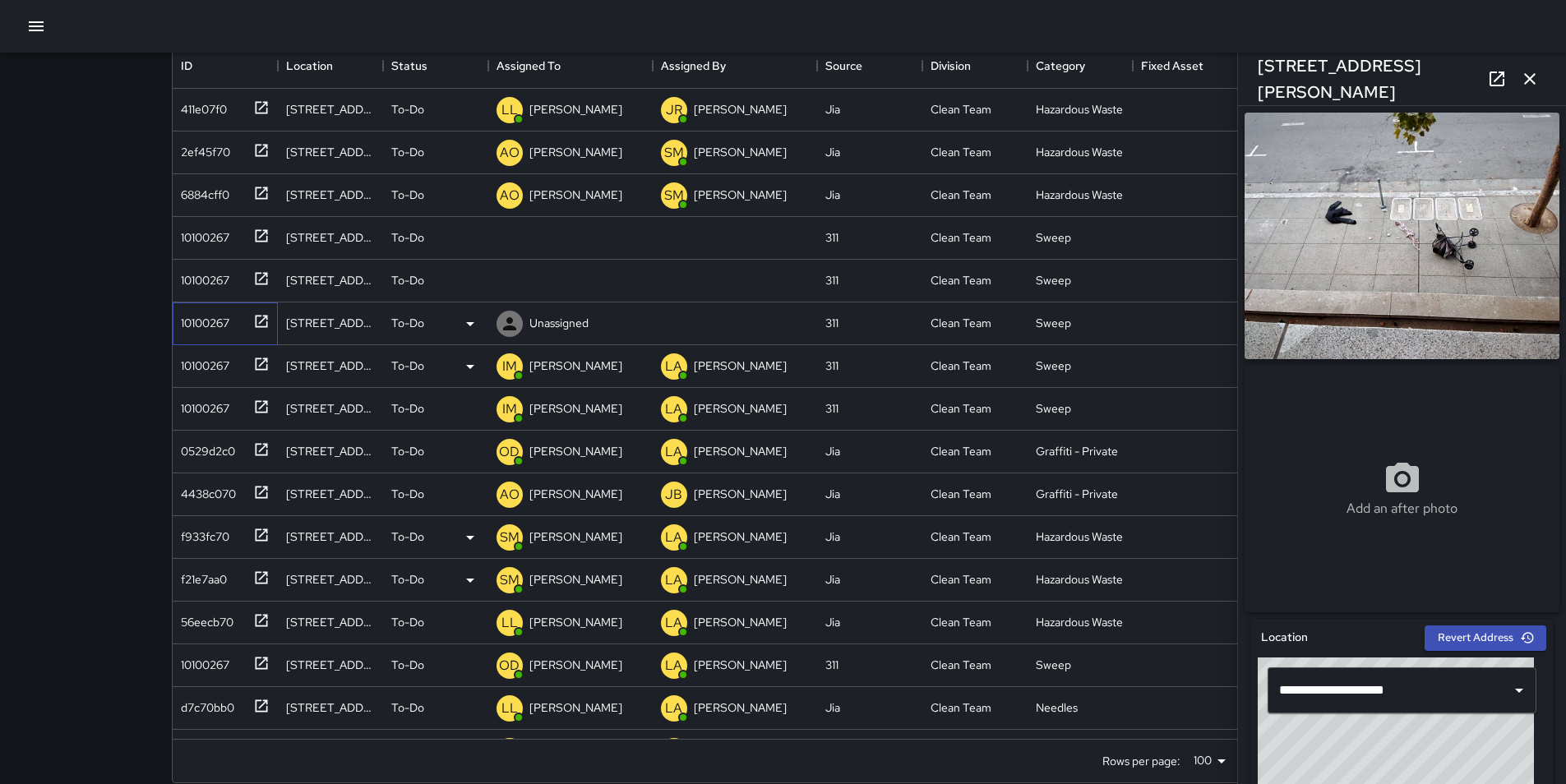
click at [197, 320] on div "10100267" at bounding box center [202, 319] width 55 height 23
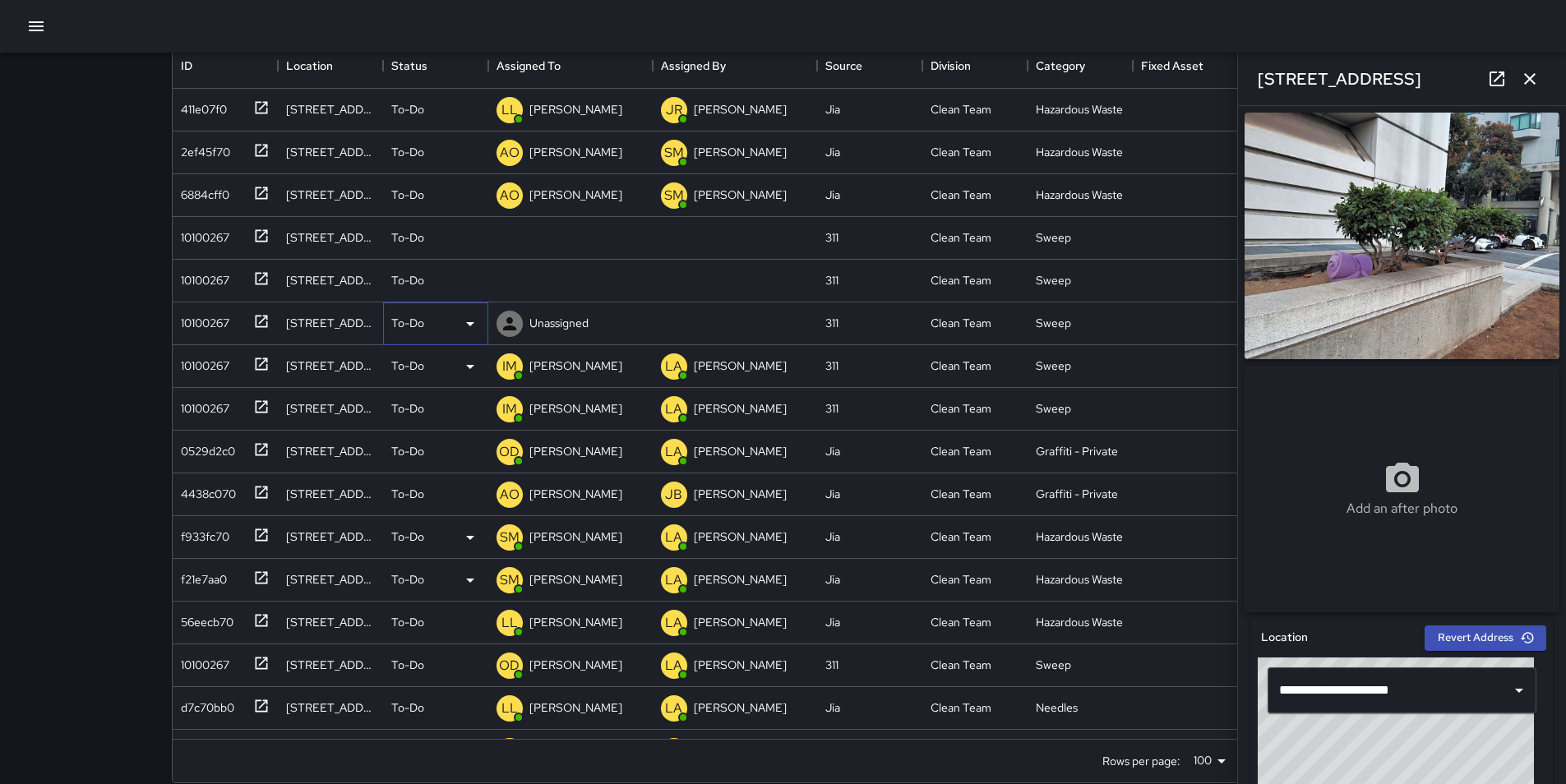
click at [474, 324] on icon at bounding box center [470, 324] width 19 height 19
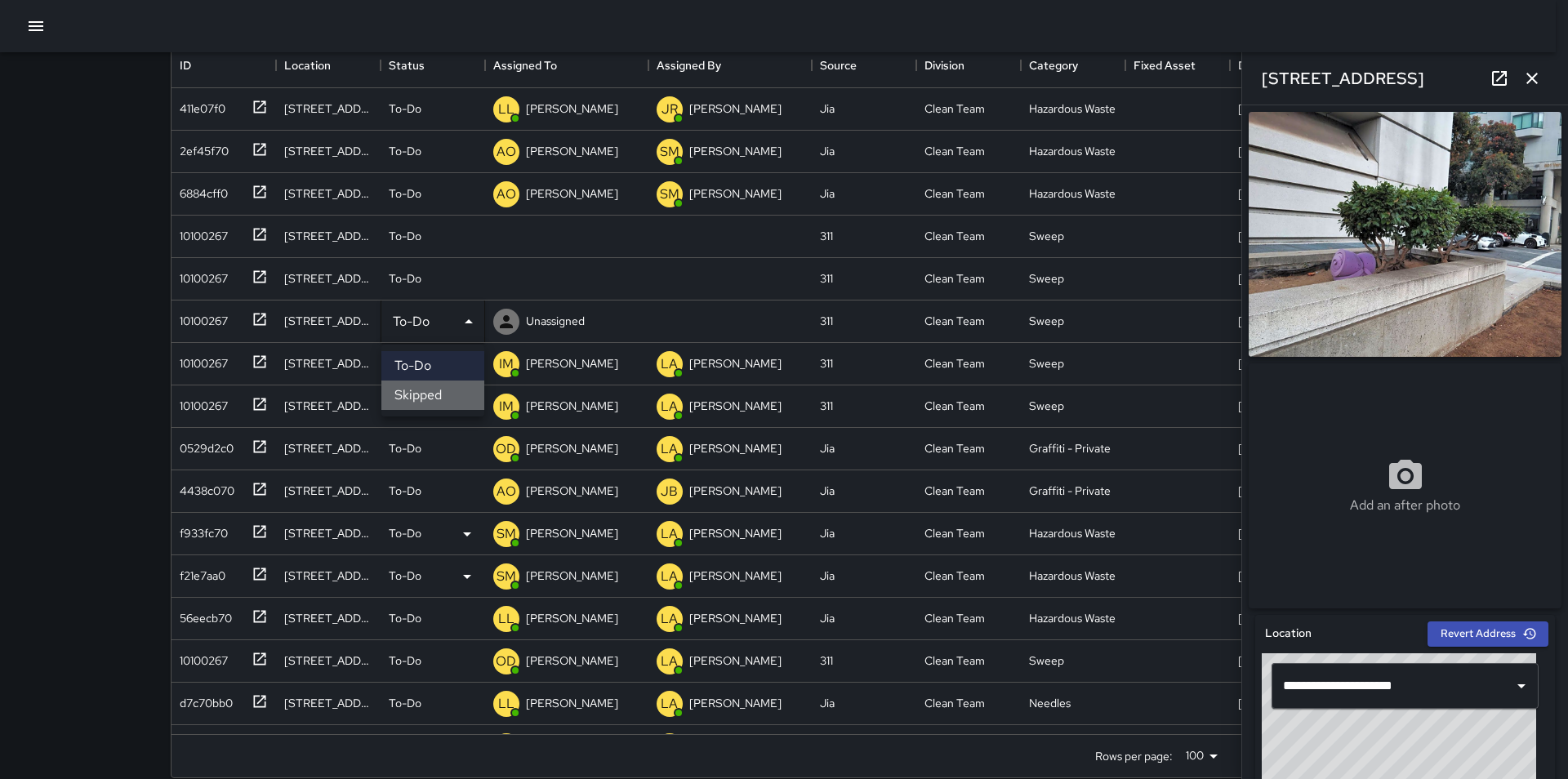
click at [458, 400] on li "Skipped" at bounding box center [432, 395] width 103 height 30
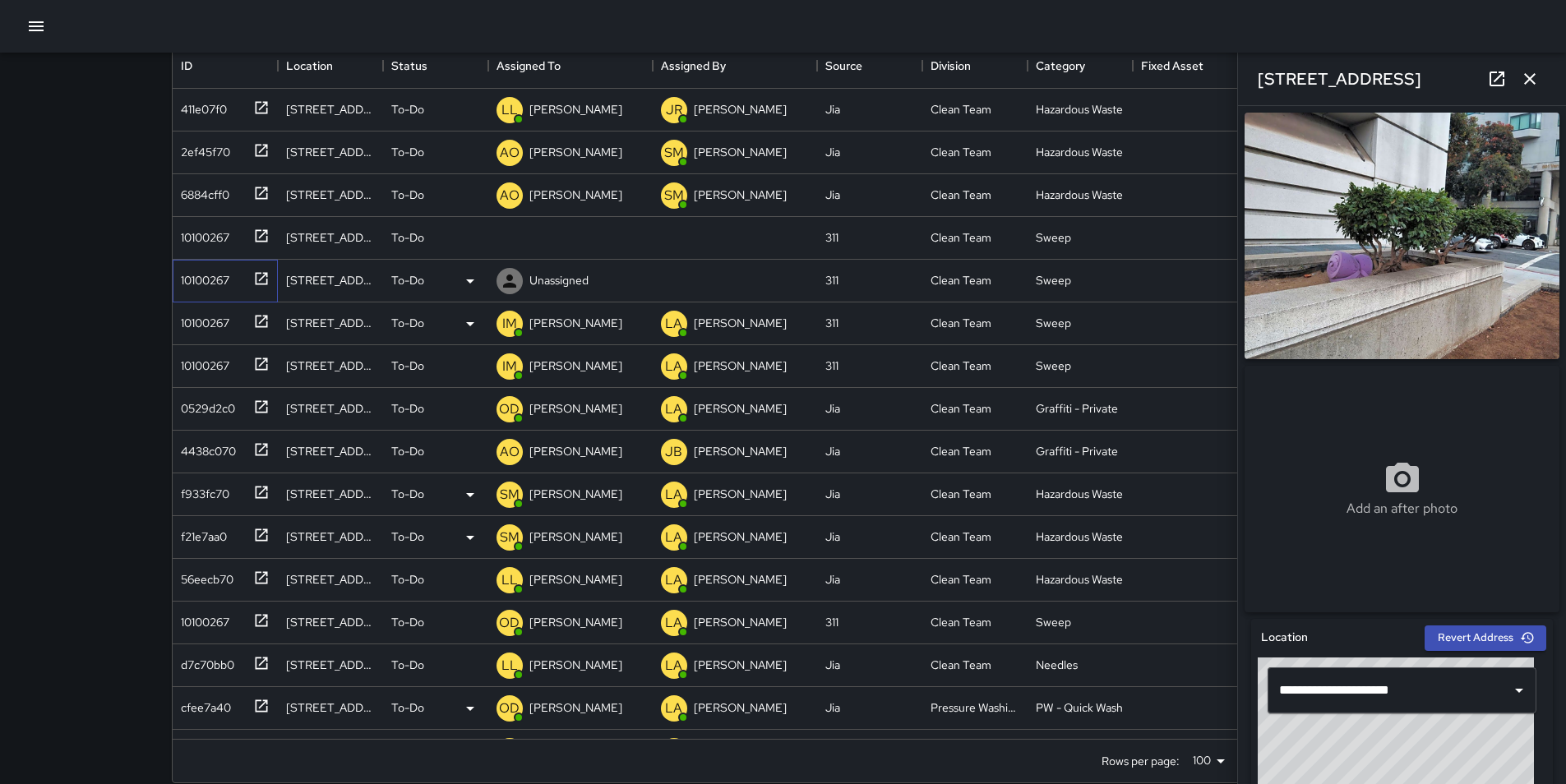
click at [212, 282] on div "10100267" at bounding box center [202, 277] width 55 height 23
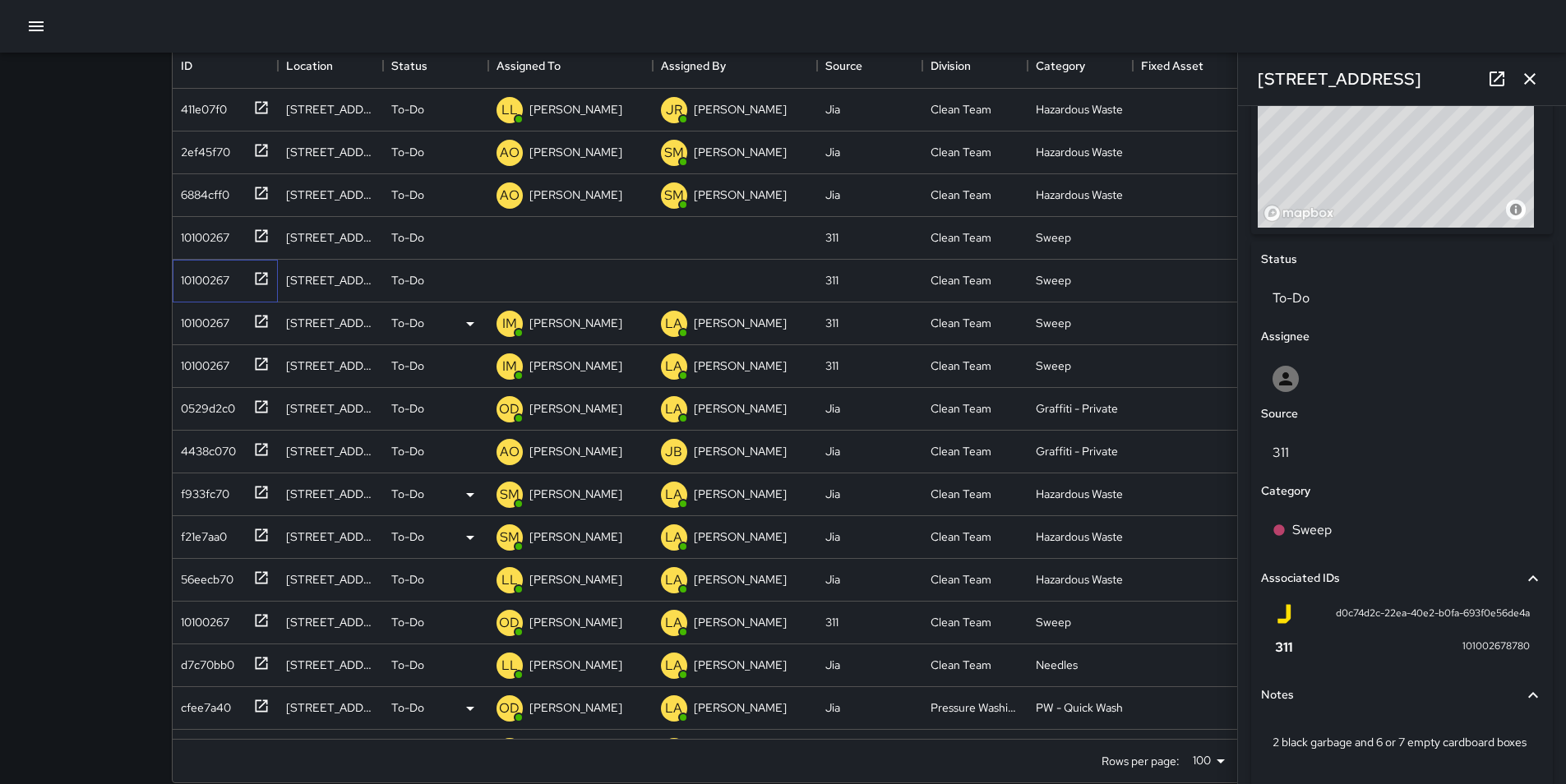
scroll to position [710, 0]
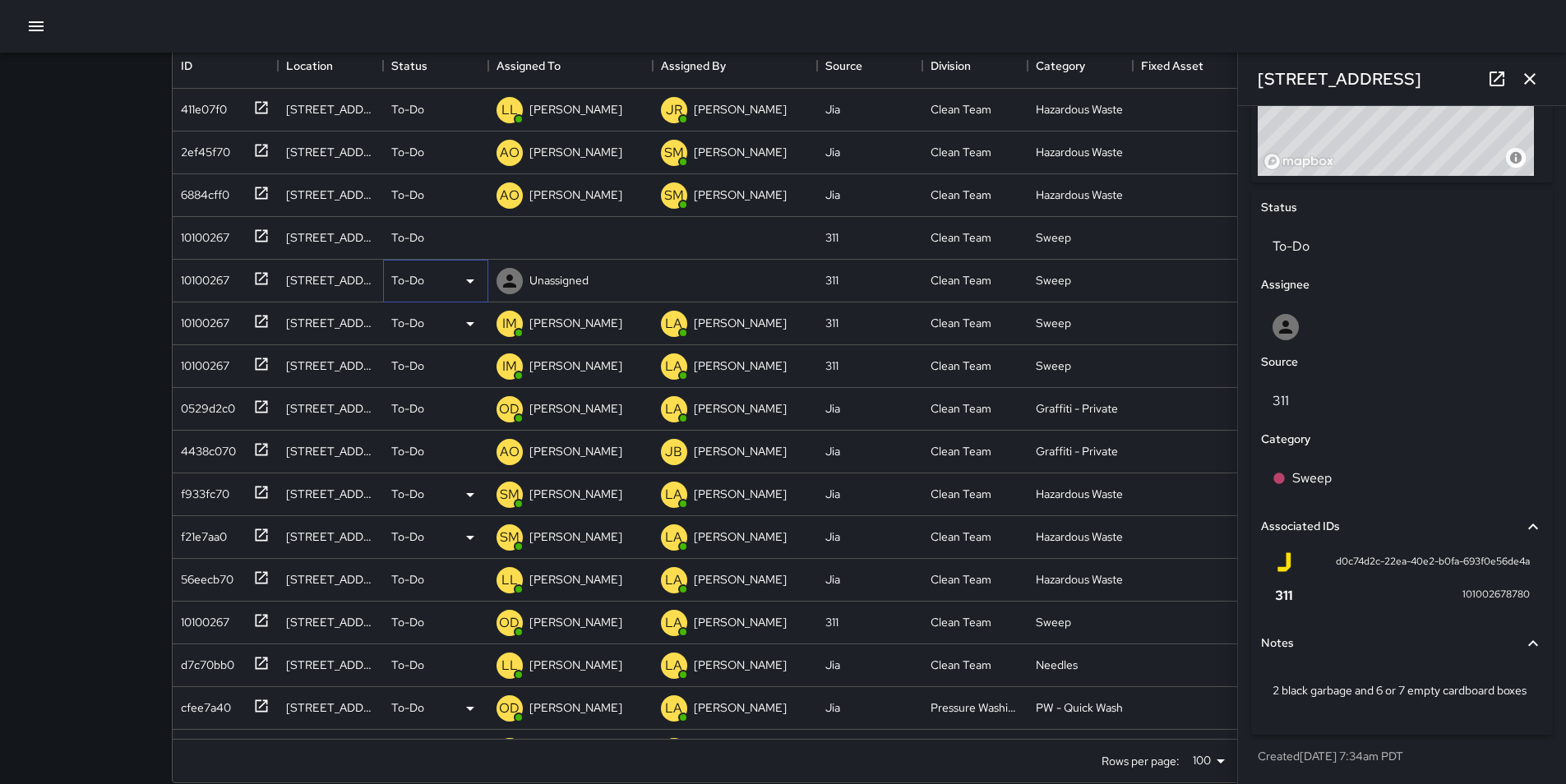
click at [473, 274] on icon at bounding box center [470, 281] width 19 height 19
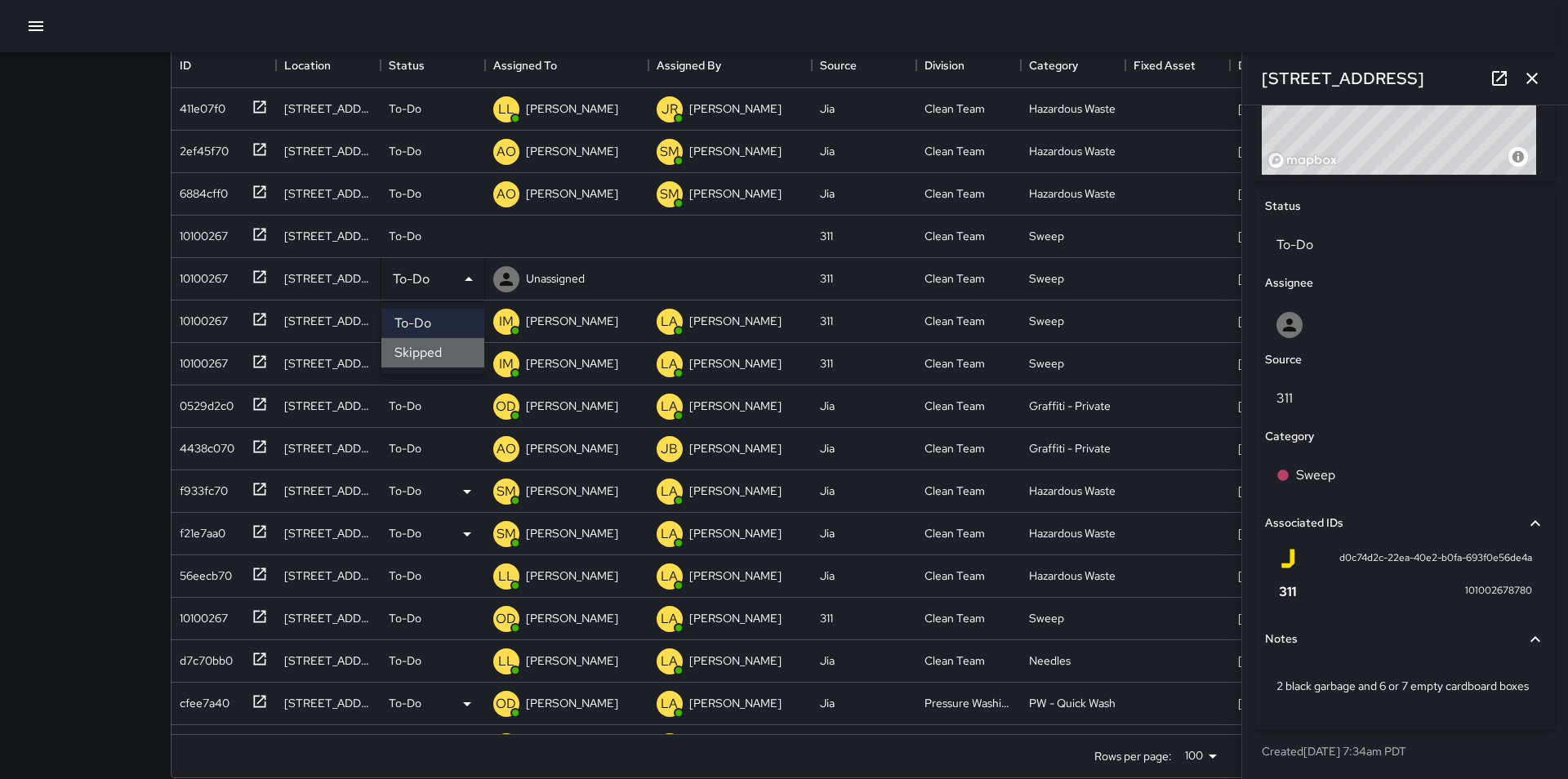
click at [443, 352] on li "Skipped" at bounding box center [432, 353] width 103 height 30
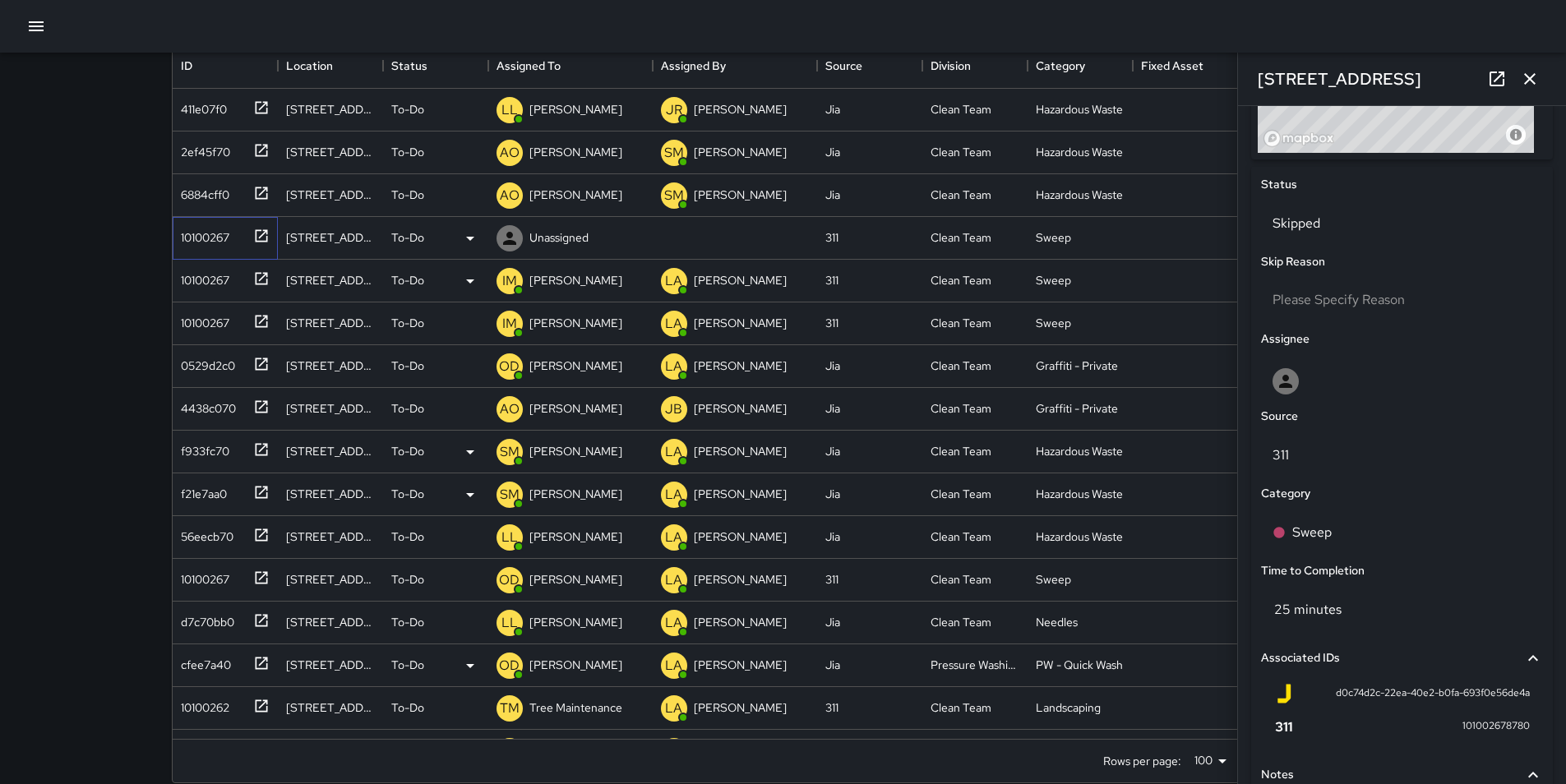
click at [197, 233] on div "10100267" at bounding box center [202, 235] width 55 height 23
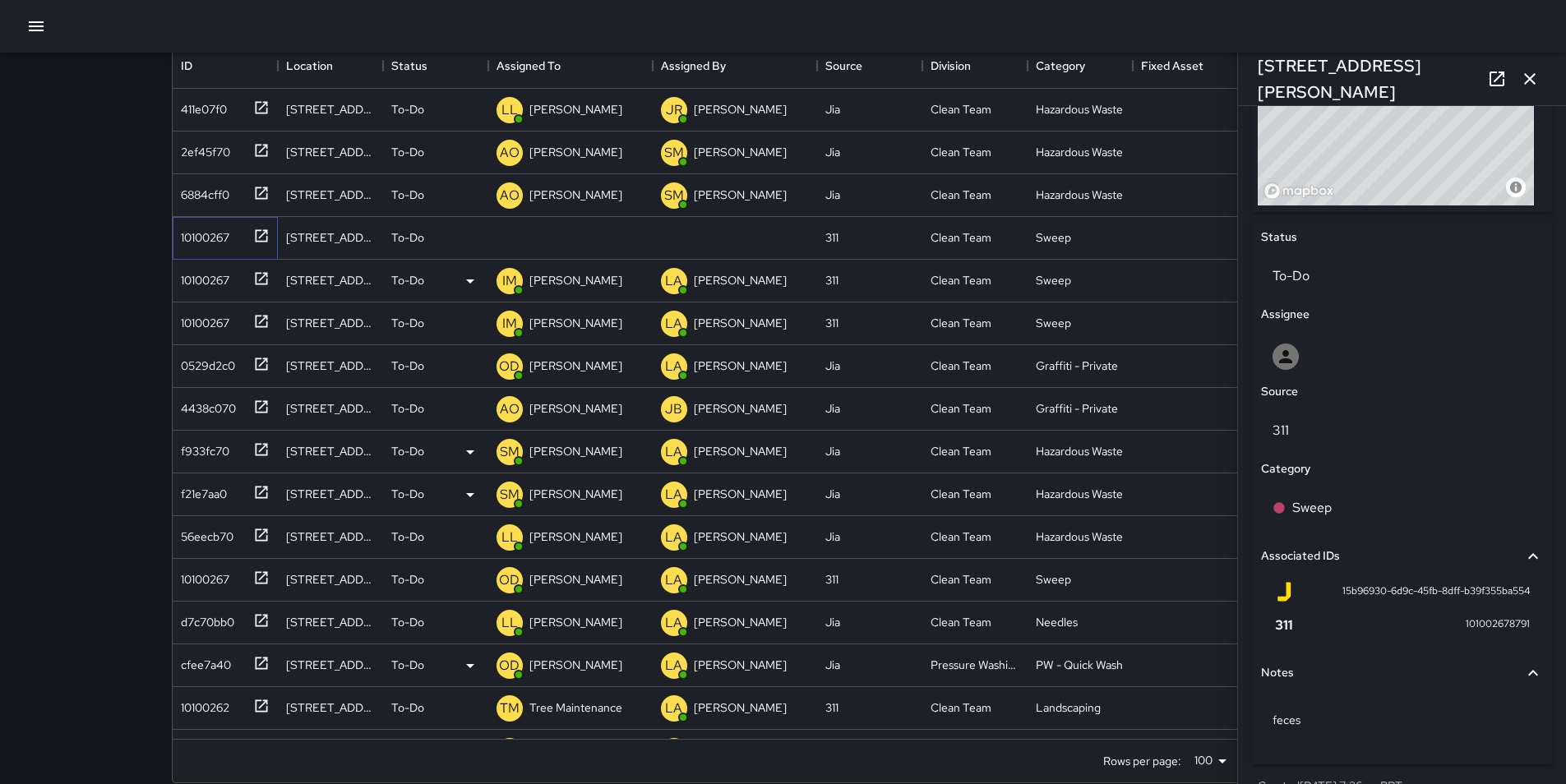
scroll to position [694, 0]
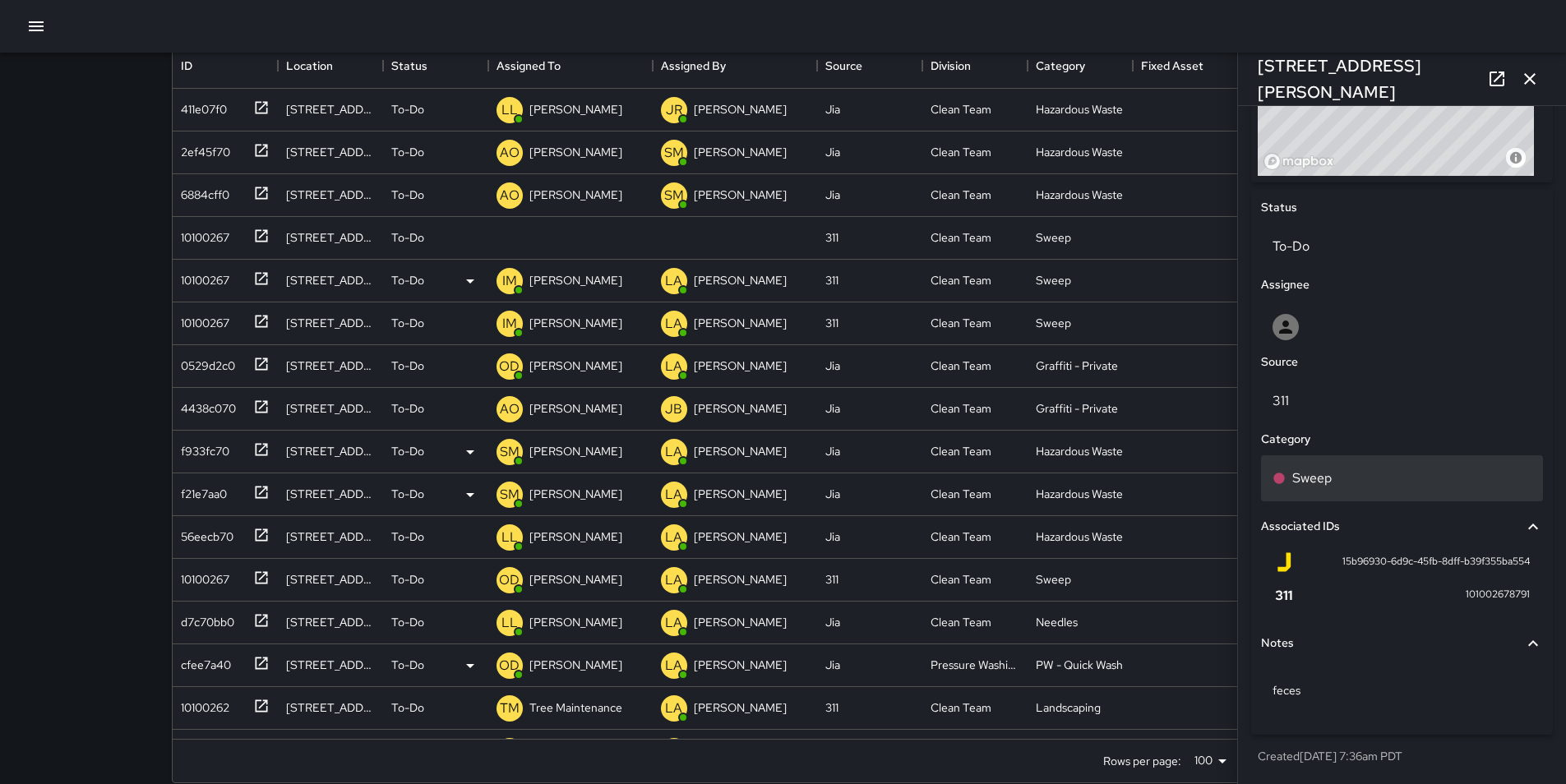
click at [1351, 476] on div "Sweep" at bounding box center [1403, 478] width 259 height 19
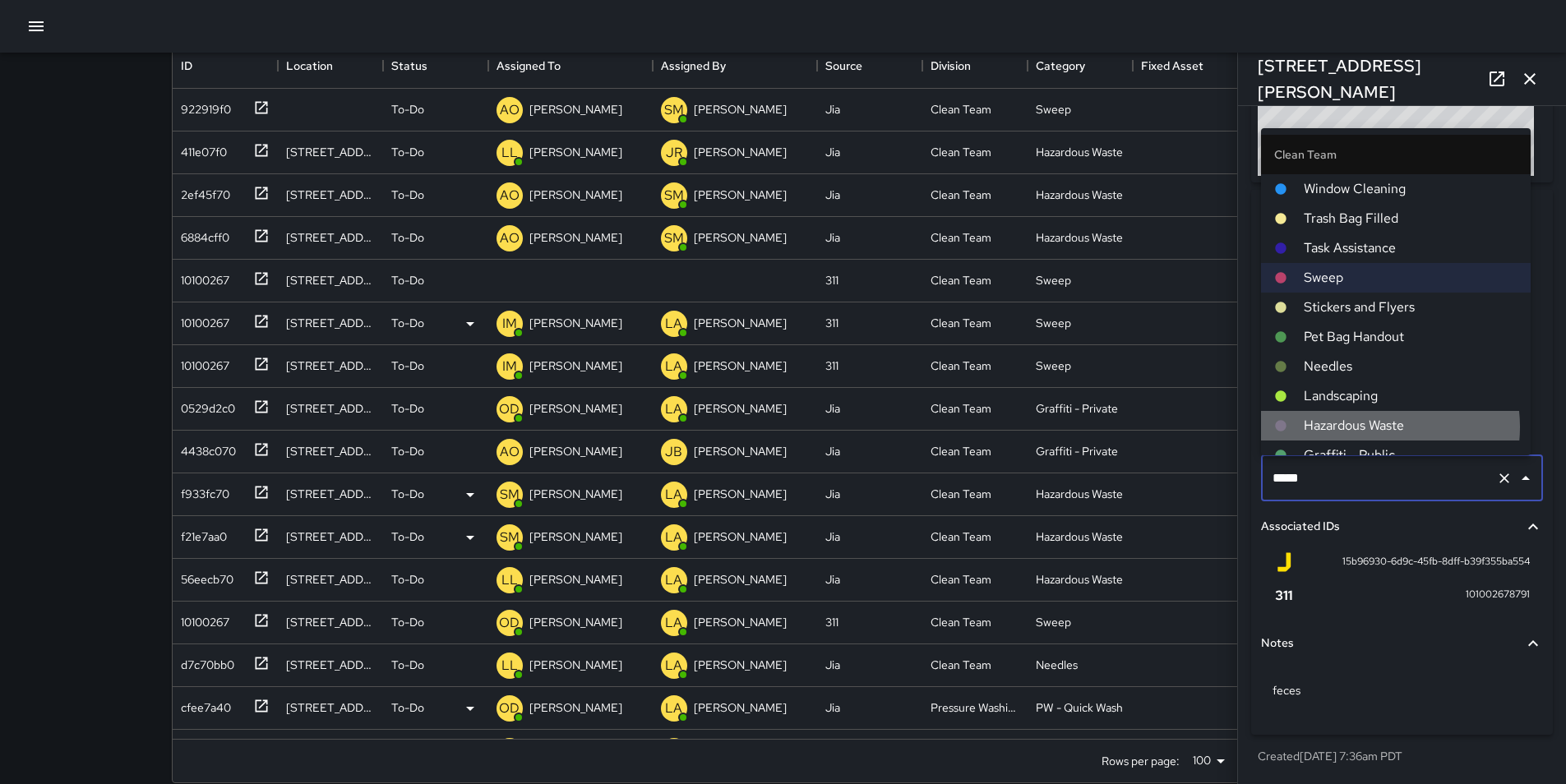
click at [1375, 427] on span "Hazardous Waste" at bounding box center [1411, 426] width 214 height 19
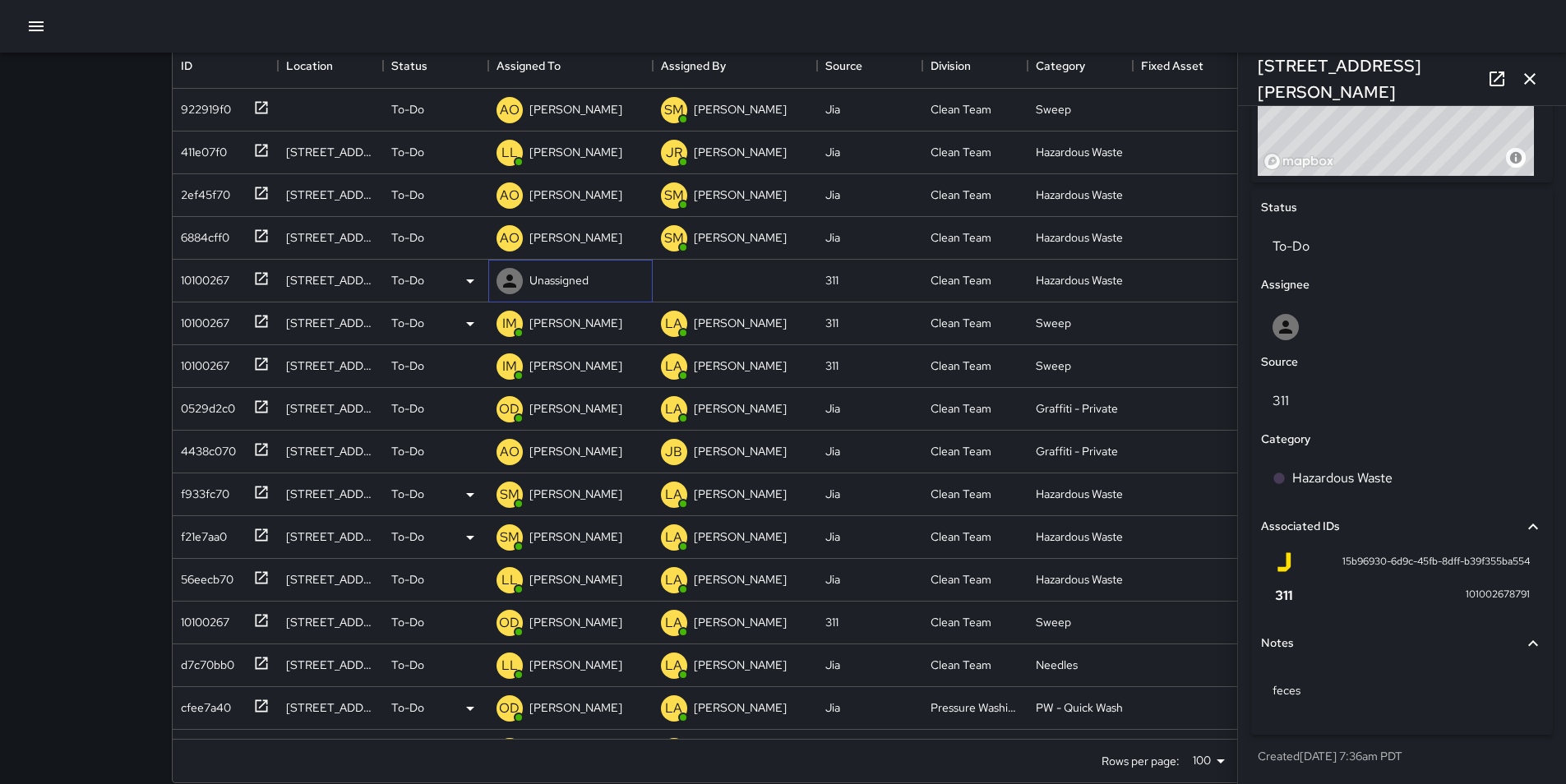
click at [553, 281] on p "Unassigned" at bounding box center [558, 280] width 59 height 17
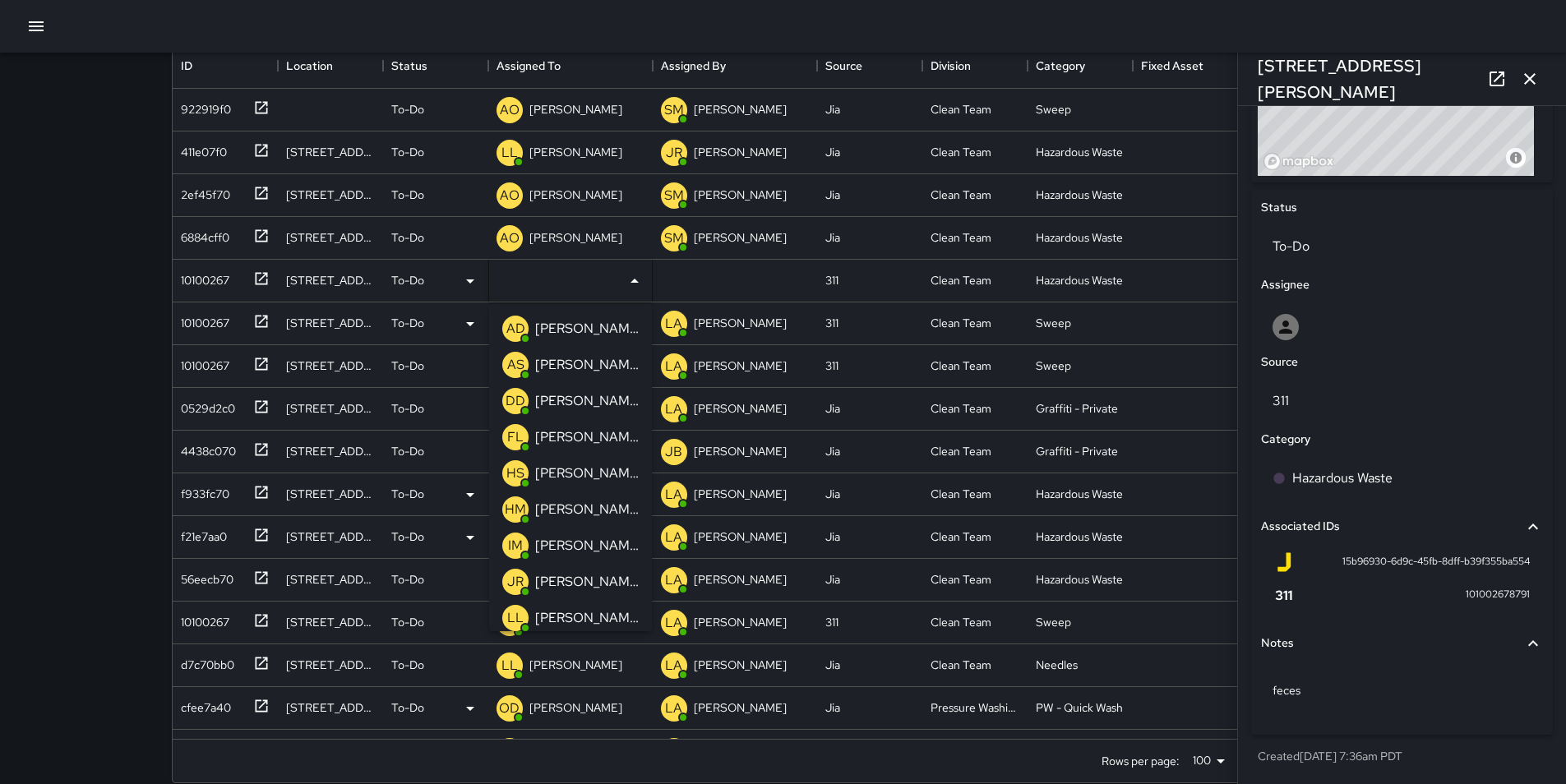
click at [581, 611] on p "[PERSON_NAME]" at bounding box center [587, 618] width 103 height 19
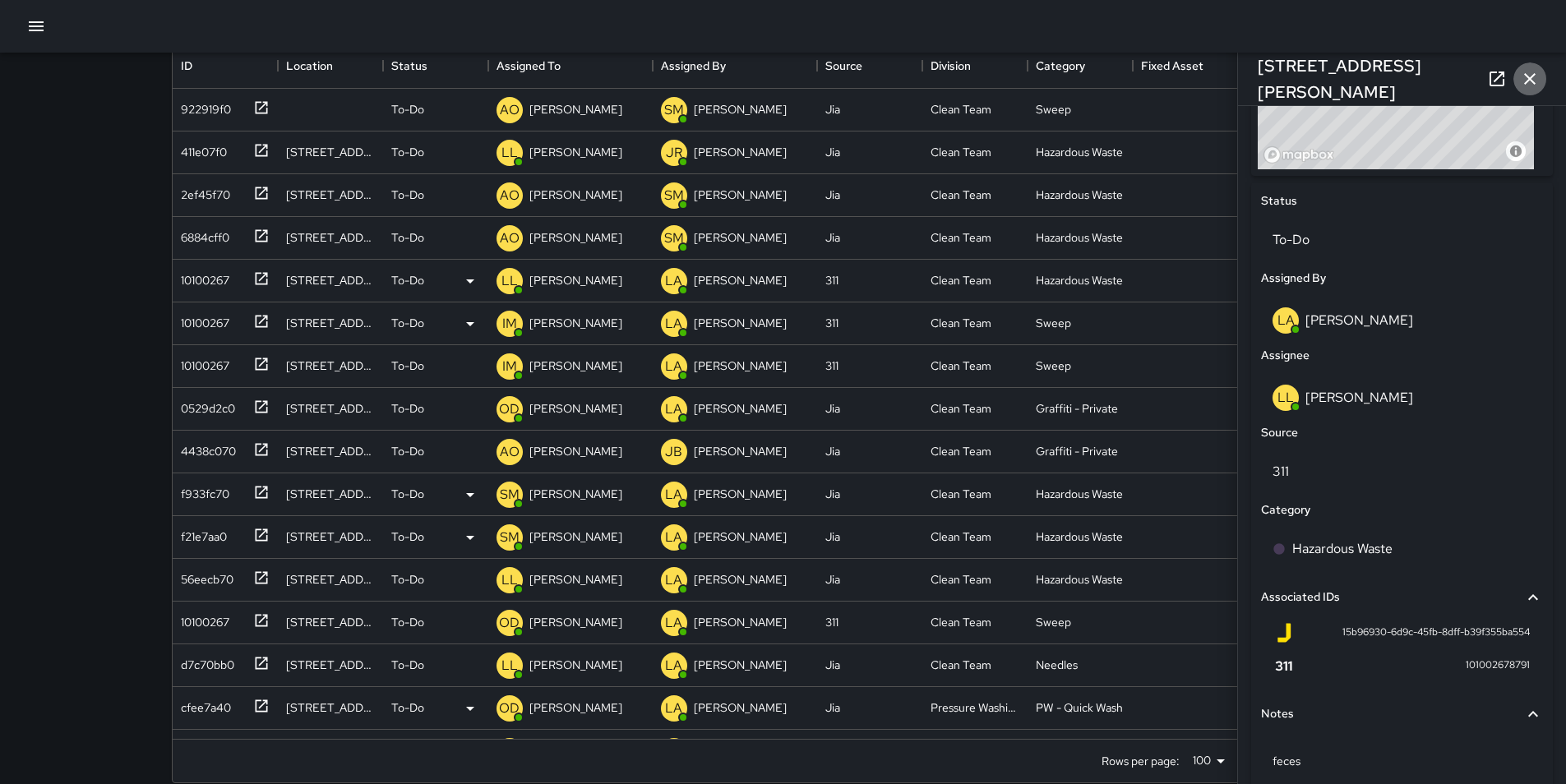
click at [1531, 77] on icon "button" at bounding box center [1530, 78] width 19 height 19
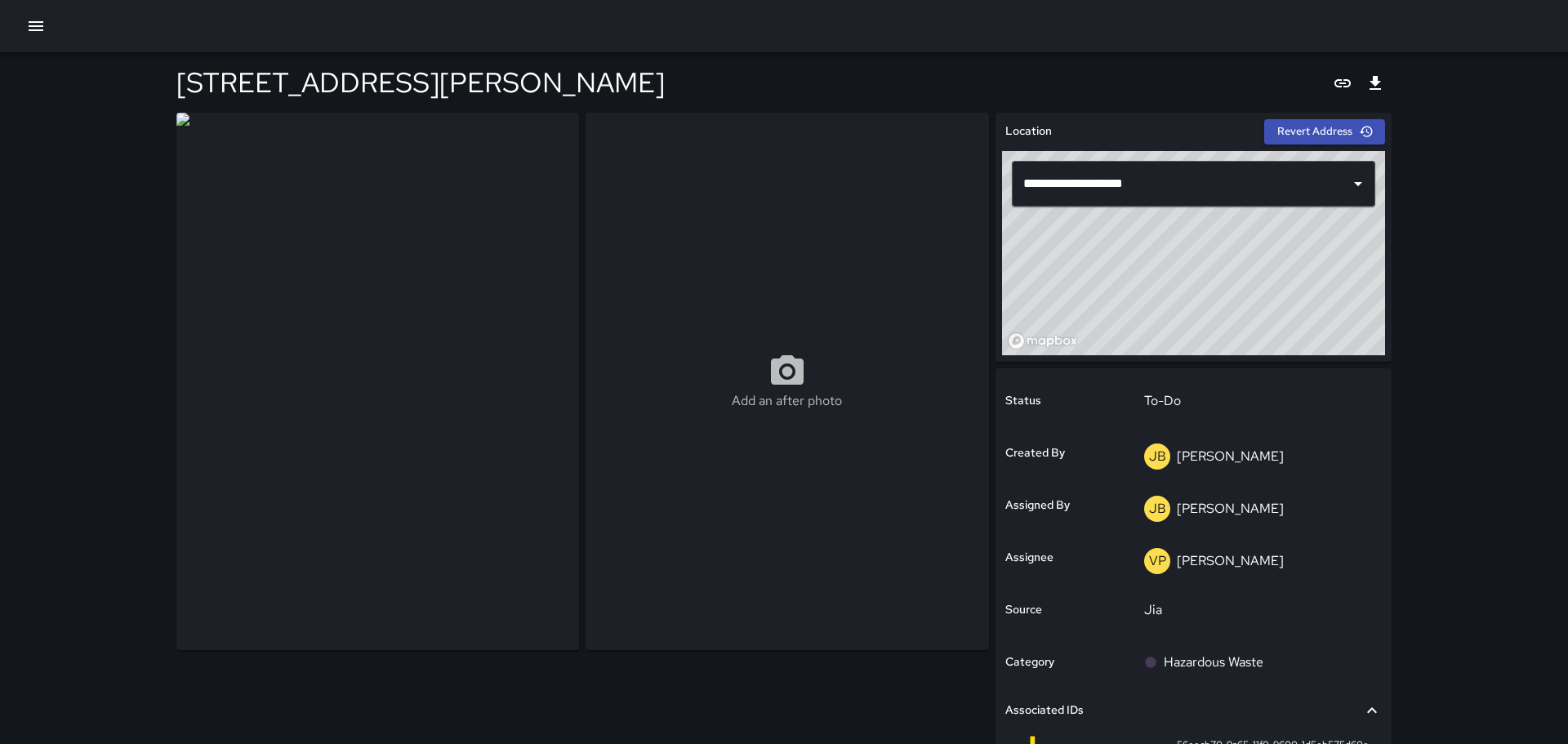
type input "**********"
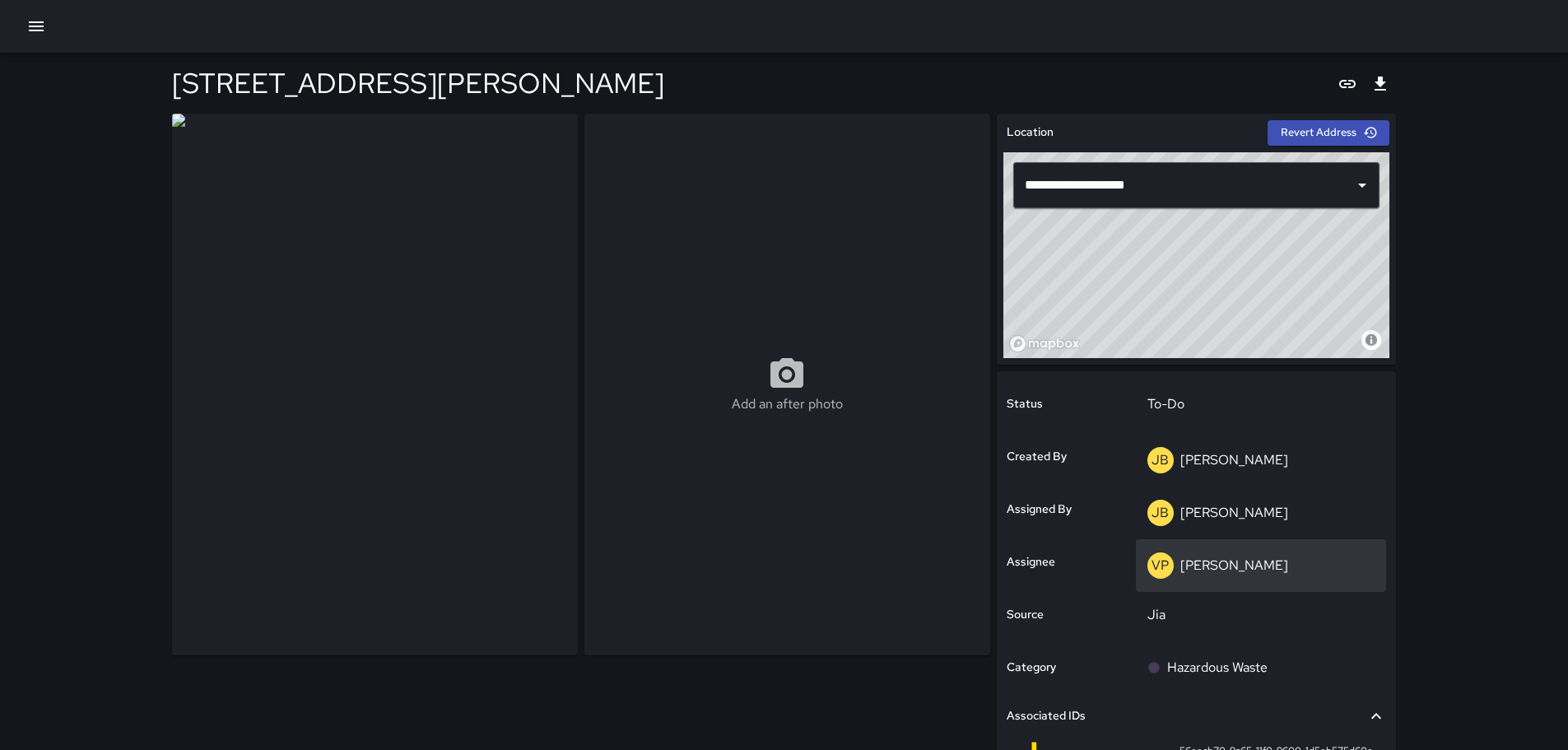
click at [1201, 561] on p "[PERSON_NAME]" at bounding box center [1234, 565] width 108 height 18
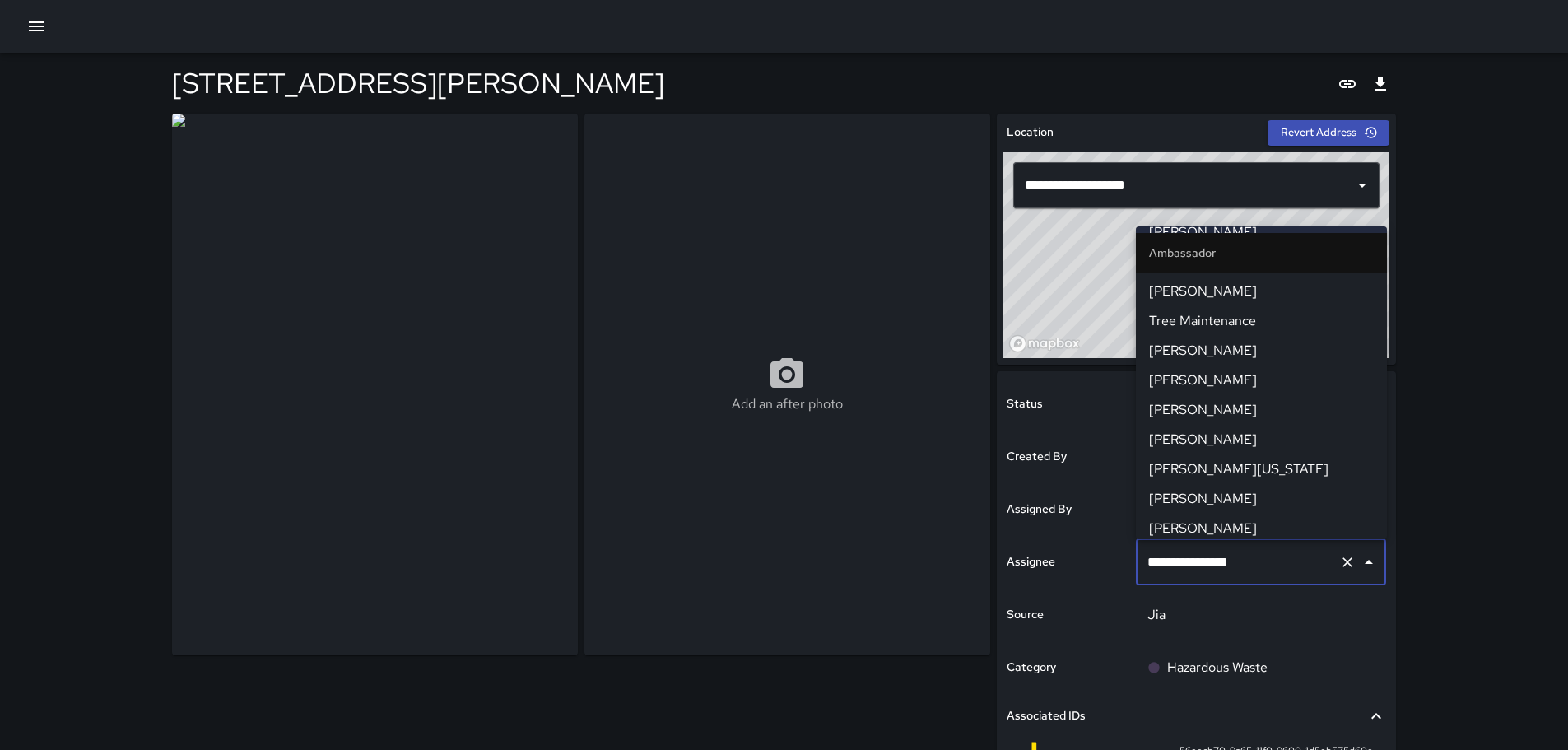
scroll to position [334, 0]
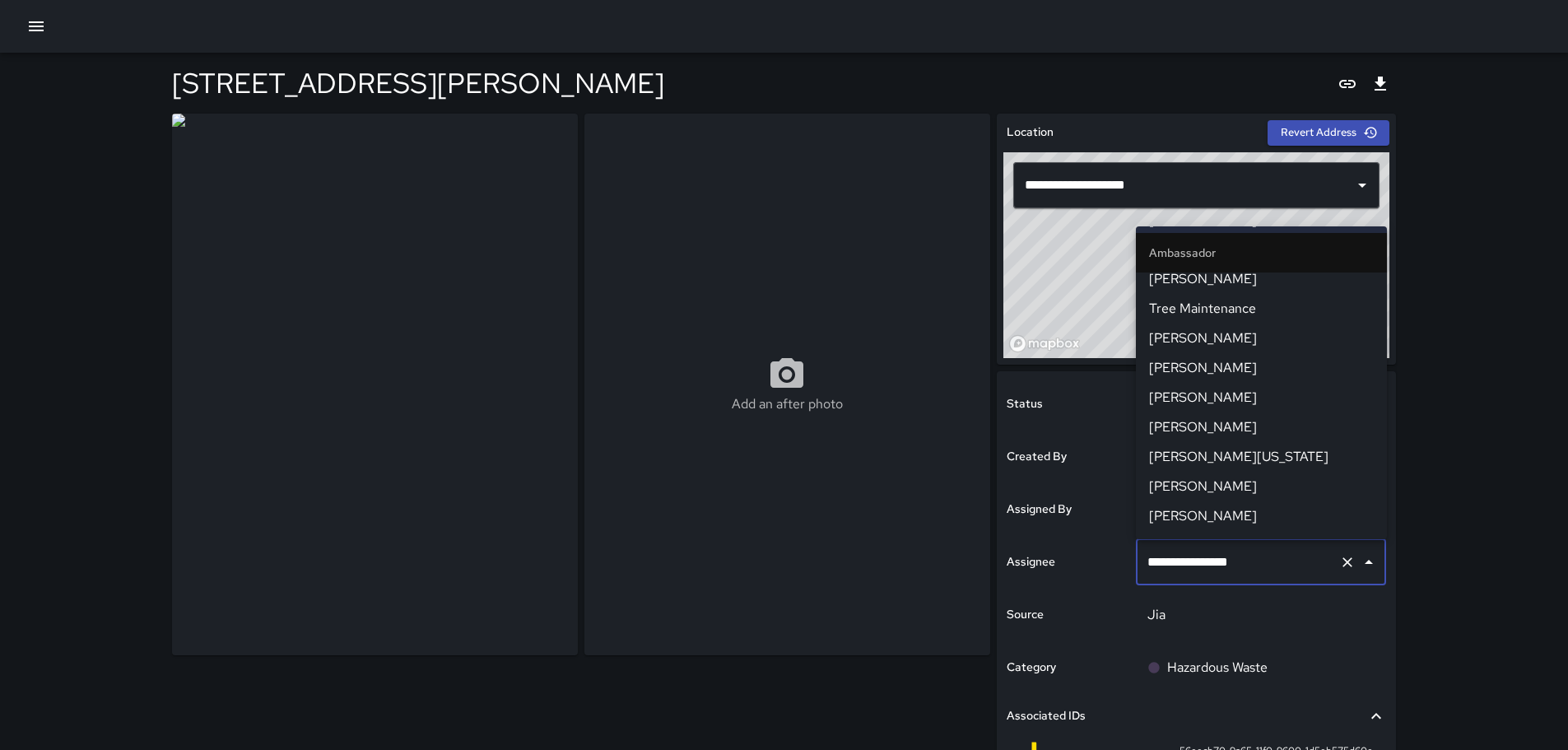
click at [1238, 564] on input "**********" at bounding box center [1238, 562] width 190 height 31
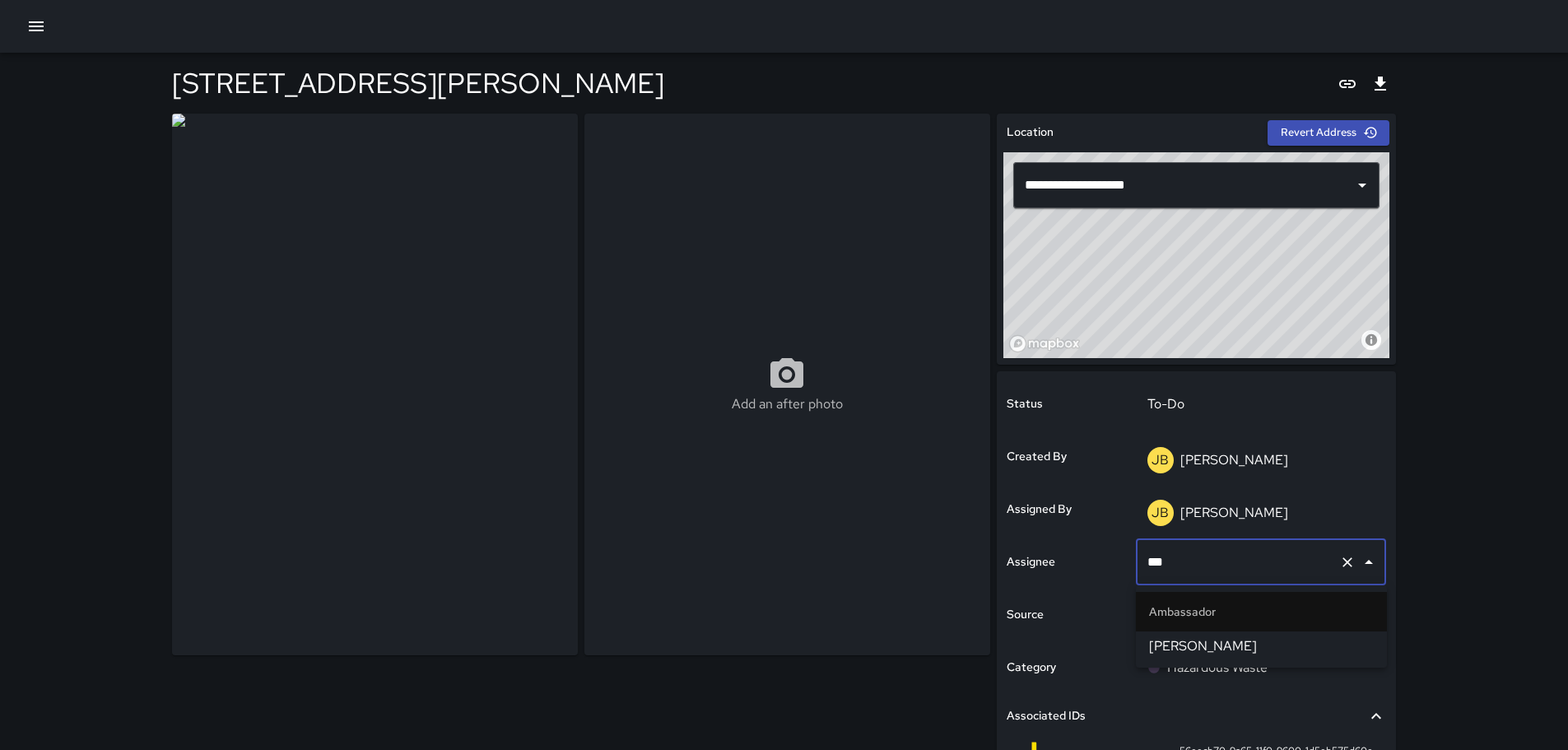
type input "****"
click at [1235, 648] on span "[PERSON_NAME]" at bounding box center [1261, 646] width 224 height 19
